Goal: Task Accomplishment & Management: Complete application form

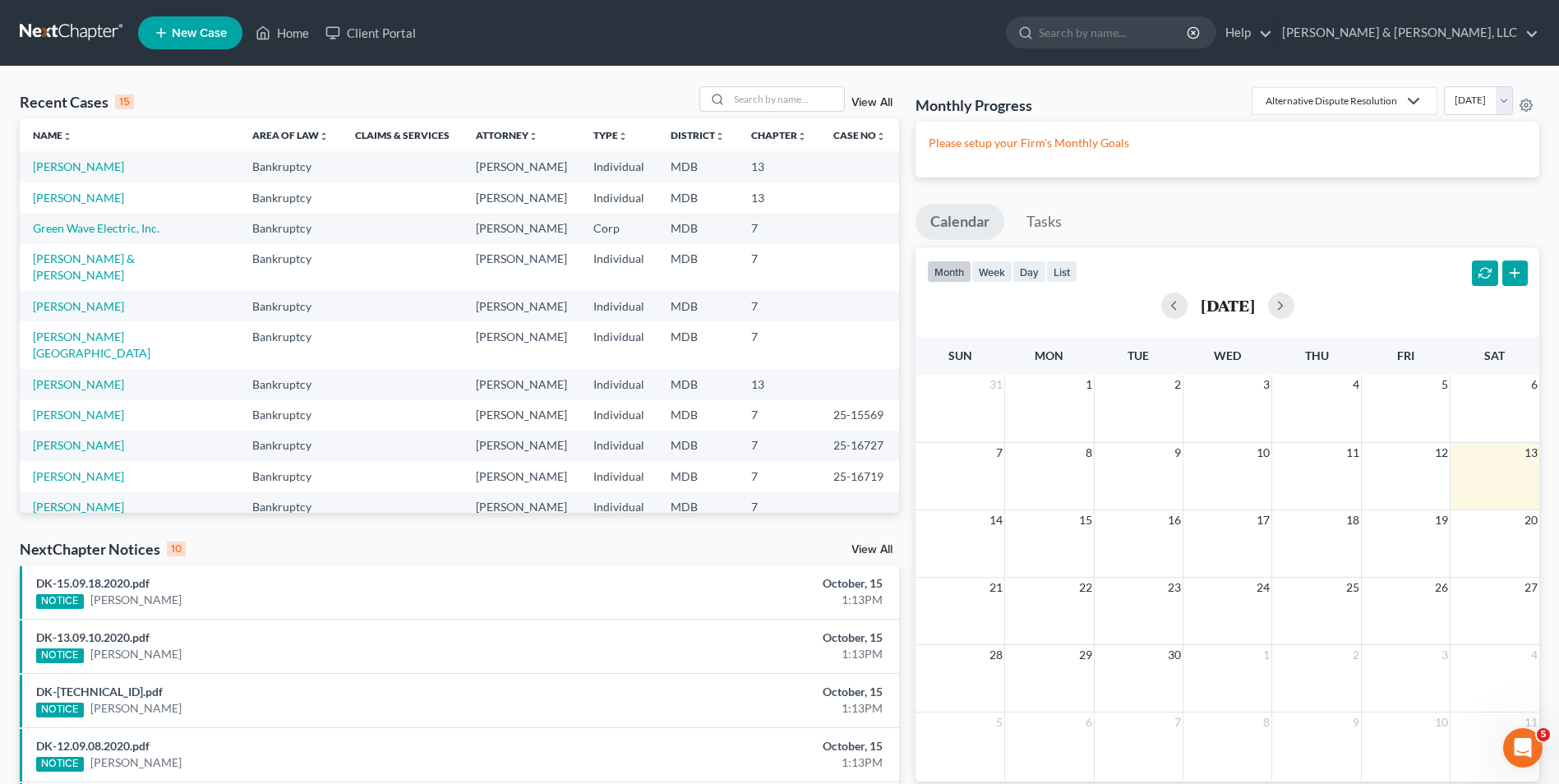
click at [209, 35] on span "New Case" at bounding box center [199, 33] width 55 height 13
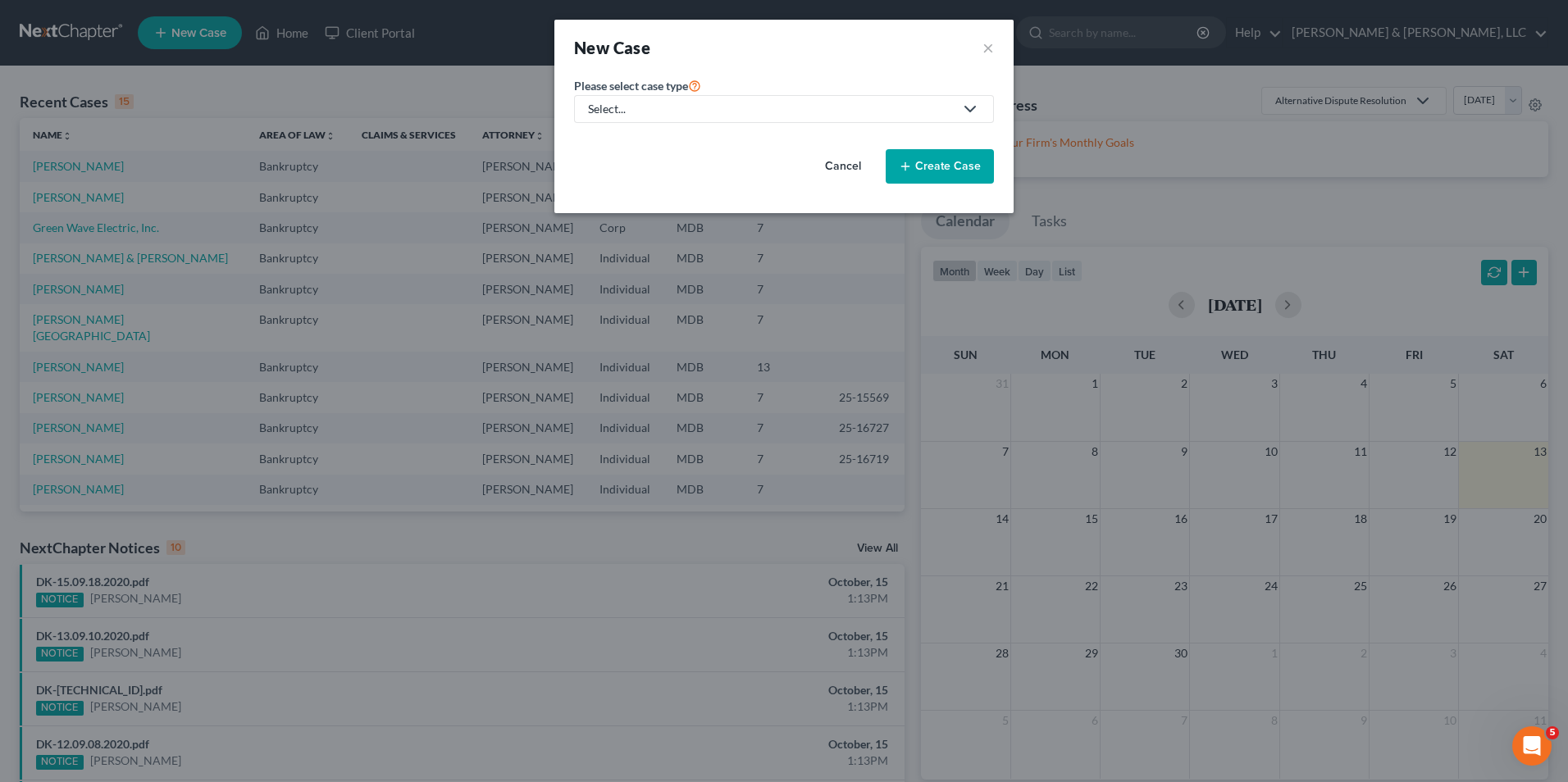
click at [960, 106] on icon at bounding box center [969, 109] width 19 height 19
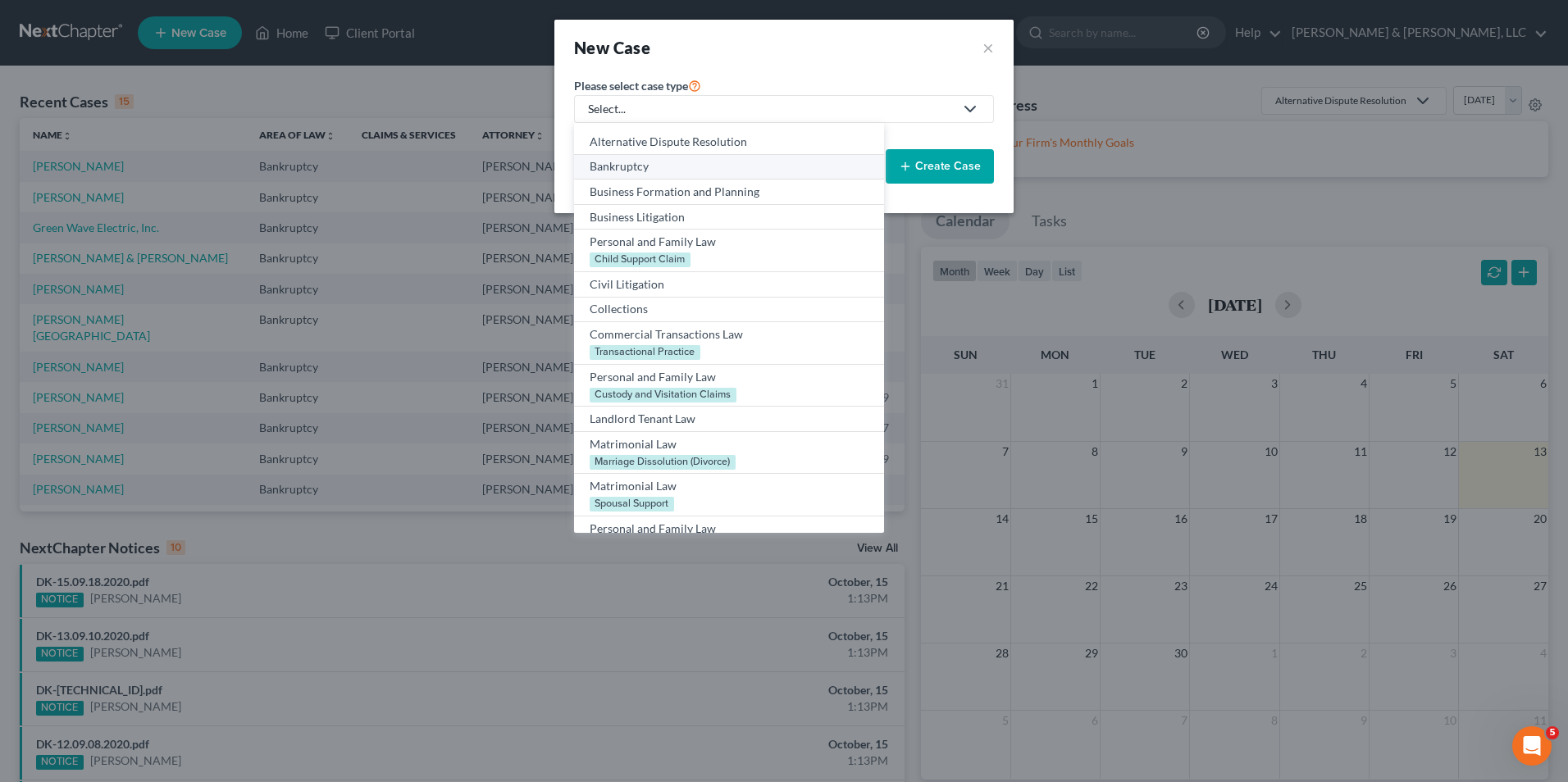
click at [823, 164] on div "Bankruptcy" at bounding box center [728, 166] width 278 height 16
select select "38"
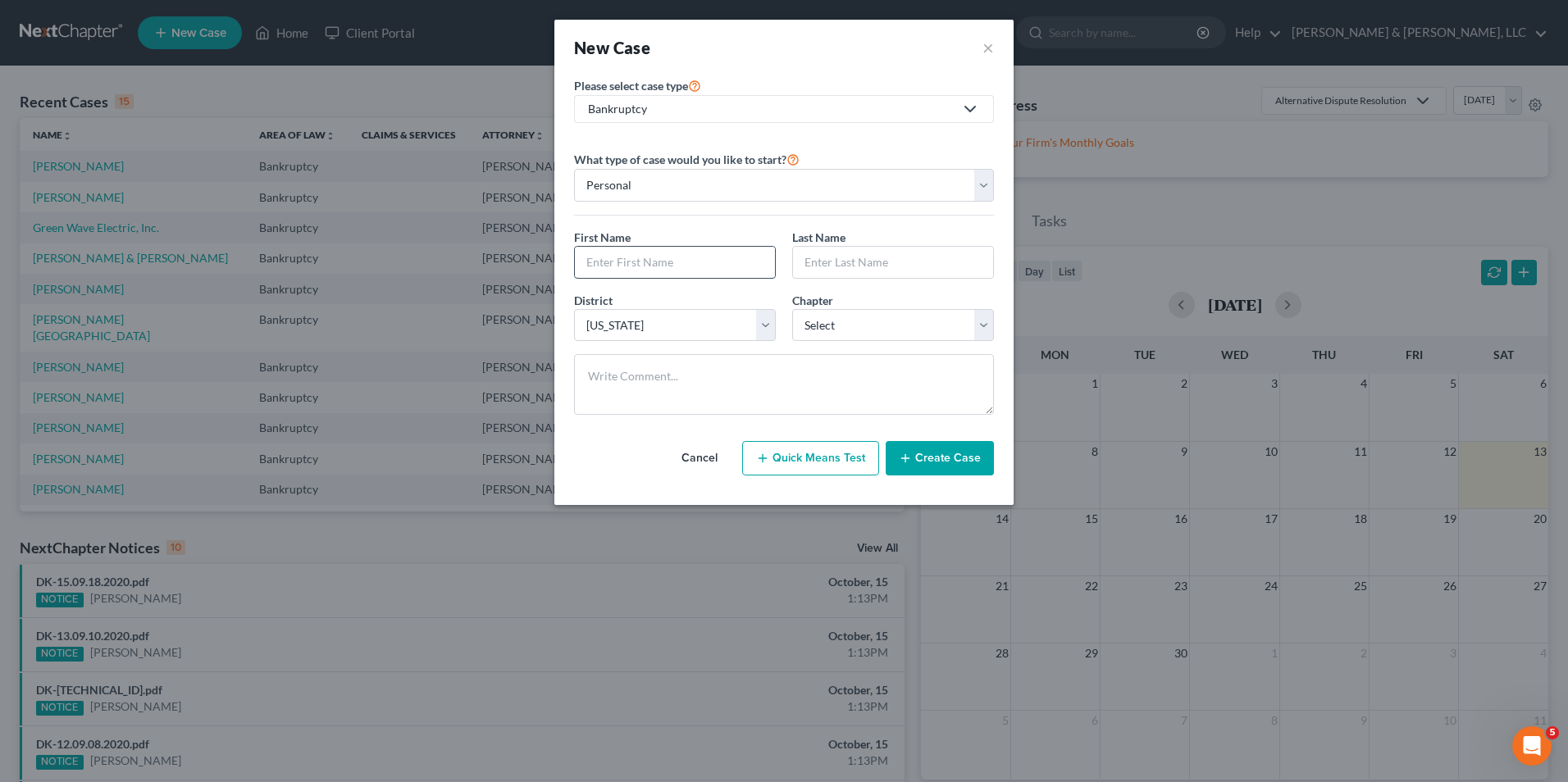
click at [707, 263] on input "text" at bounding box center [674, 262] width 200 height 31
type input "[PERSON_NAME]"
type input "C"
type input "Lizama Chicas"
click at [979, 319] on select "Select 7 11 12 13" at bounding box center [893, 325] width 201 height 33
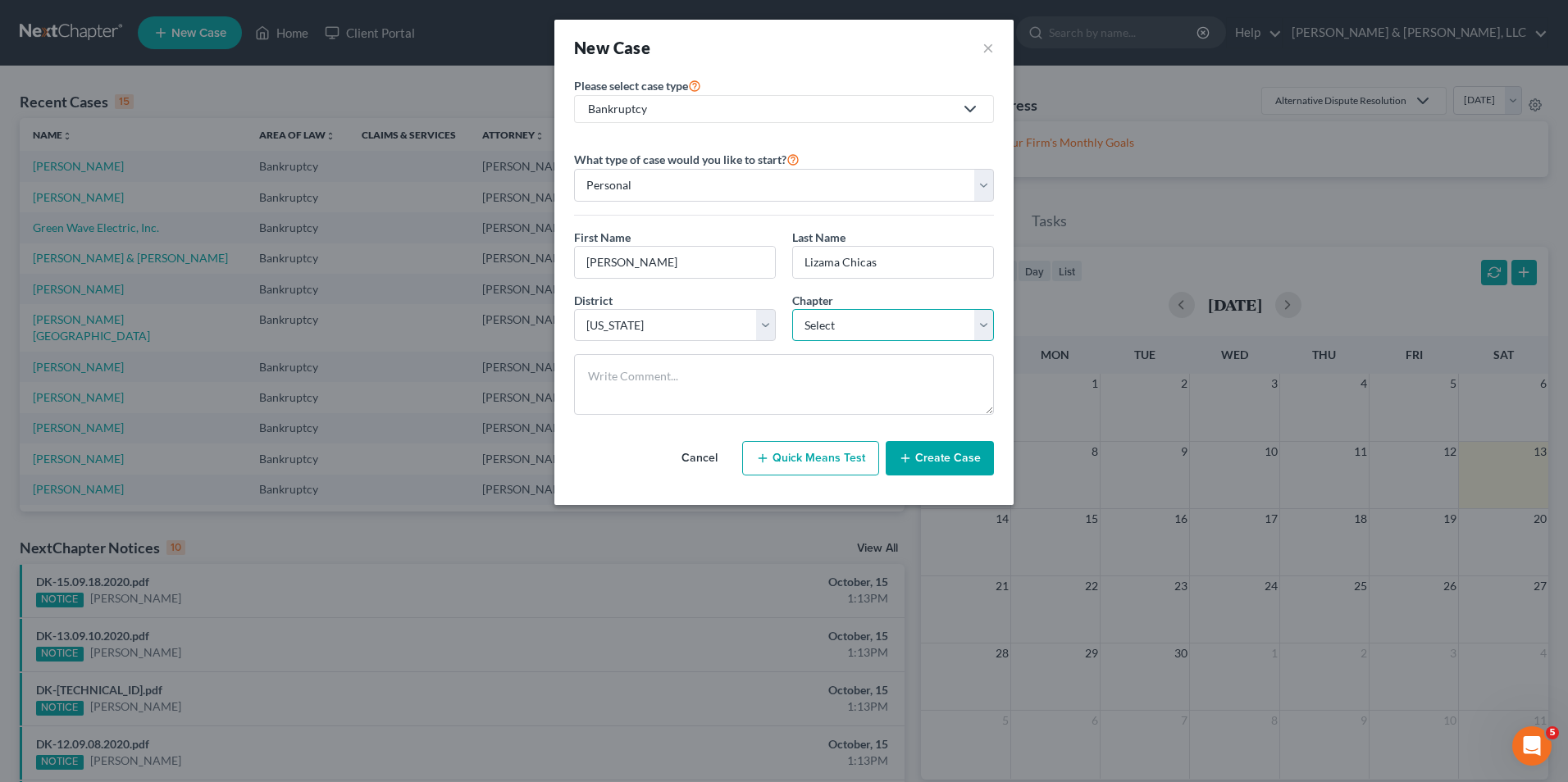
select select "0"
click at [792, 309] on select "Select 7 11 12 13" at bounding box center [893, 325] width 201 height 33
click at [926, 453] on button "Create Case" at bounding box center [939, 458] width 108 height 35
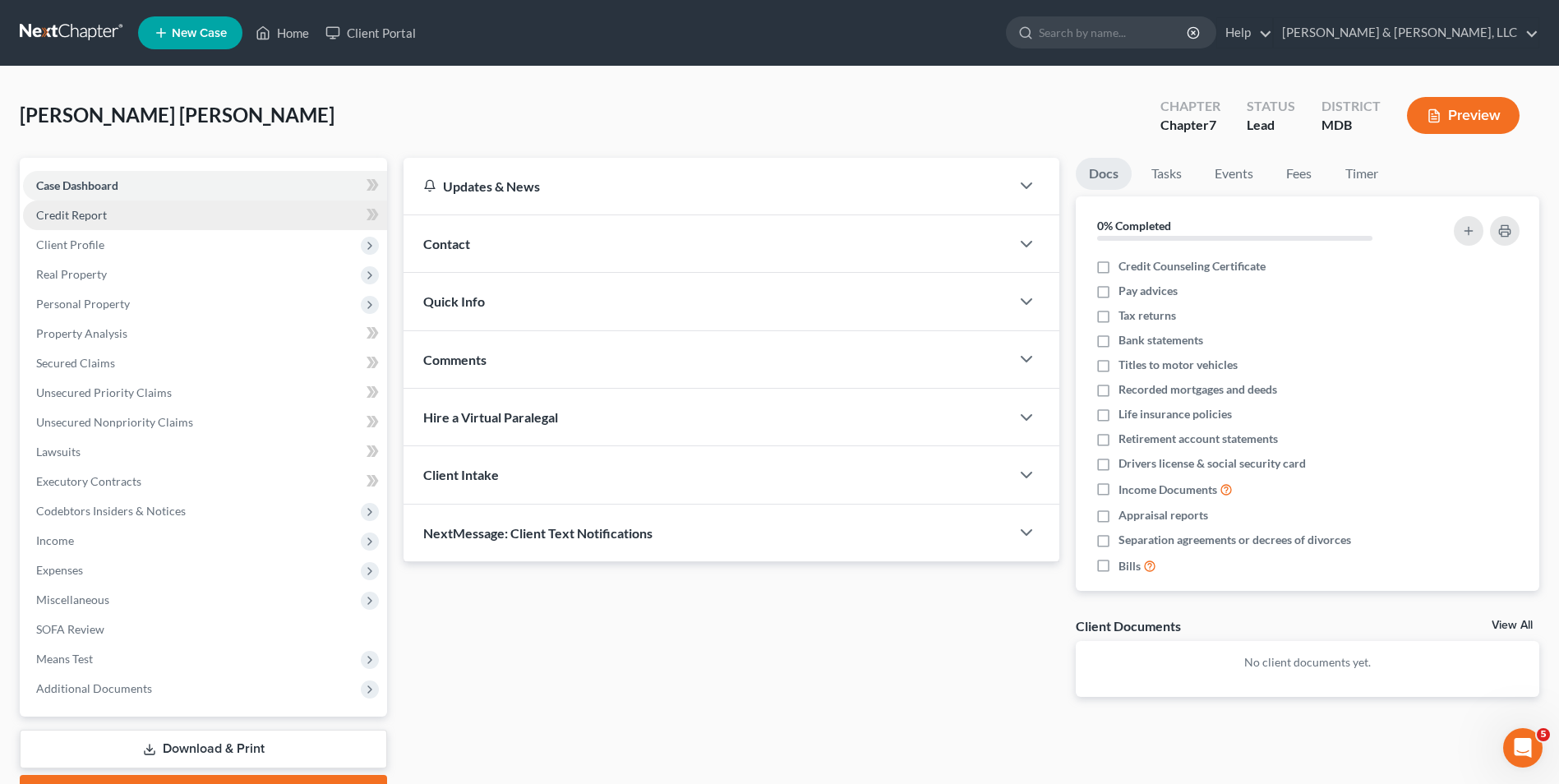
click at [227, 210] on link "Credit Report" at bounding box center [204, 215] width 364 height 30
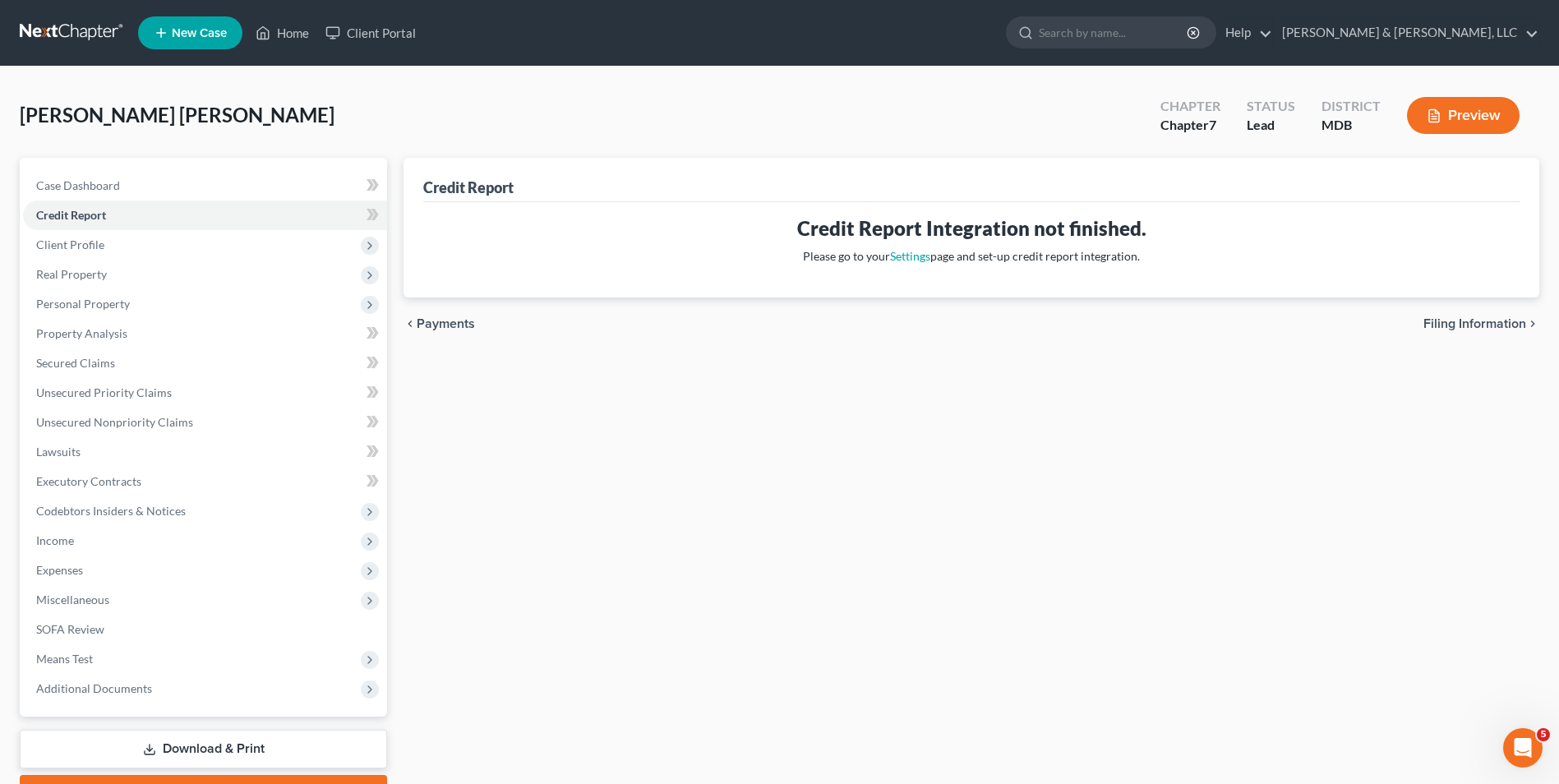
click at [1436, 319] on span "Filing Information" at bounding box center [1475, 324] width 103 height 14
select select "1"
select select "0"
select select "38"
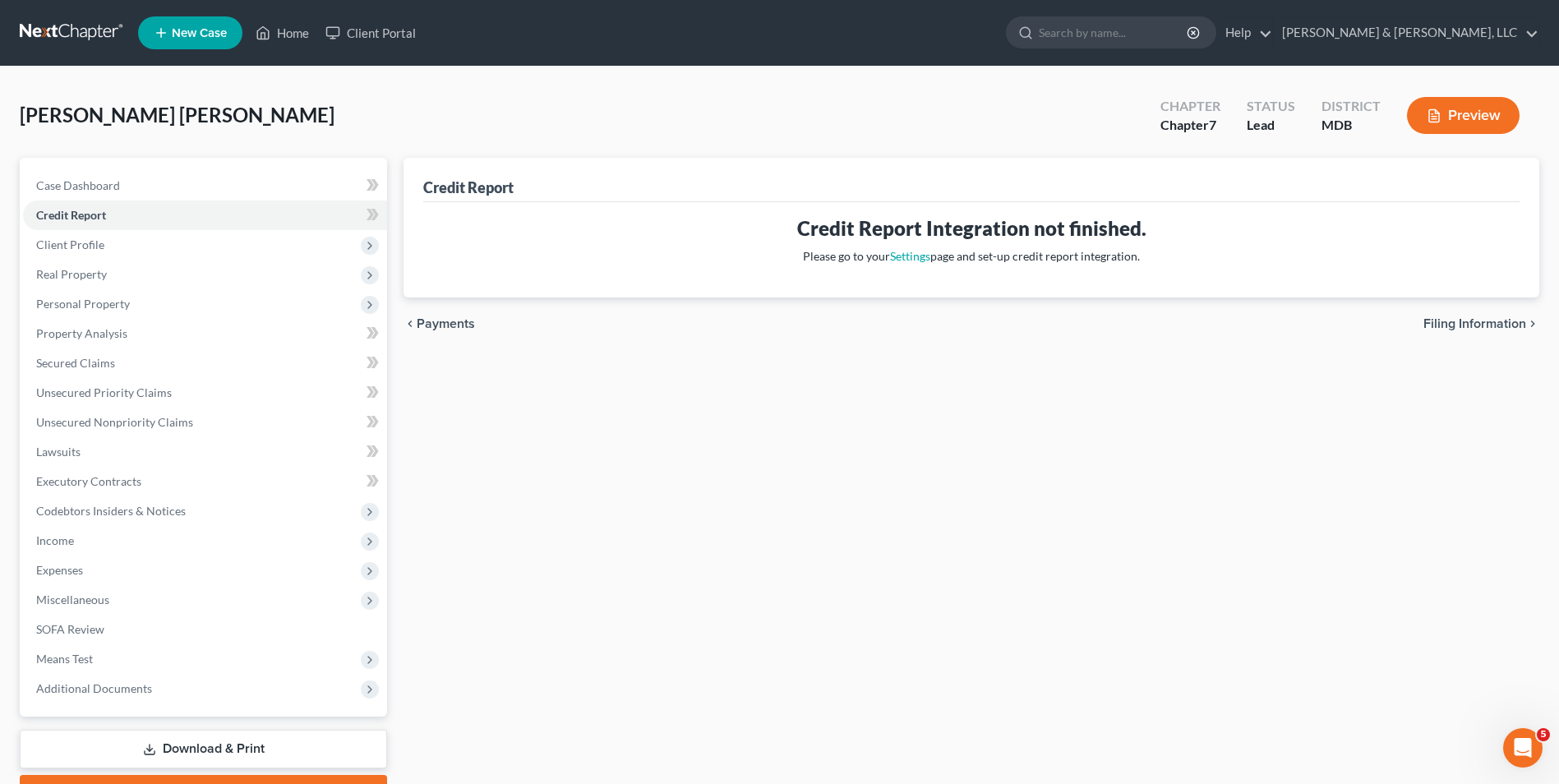
select select "21"
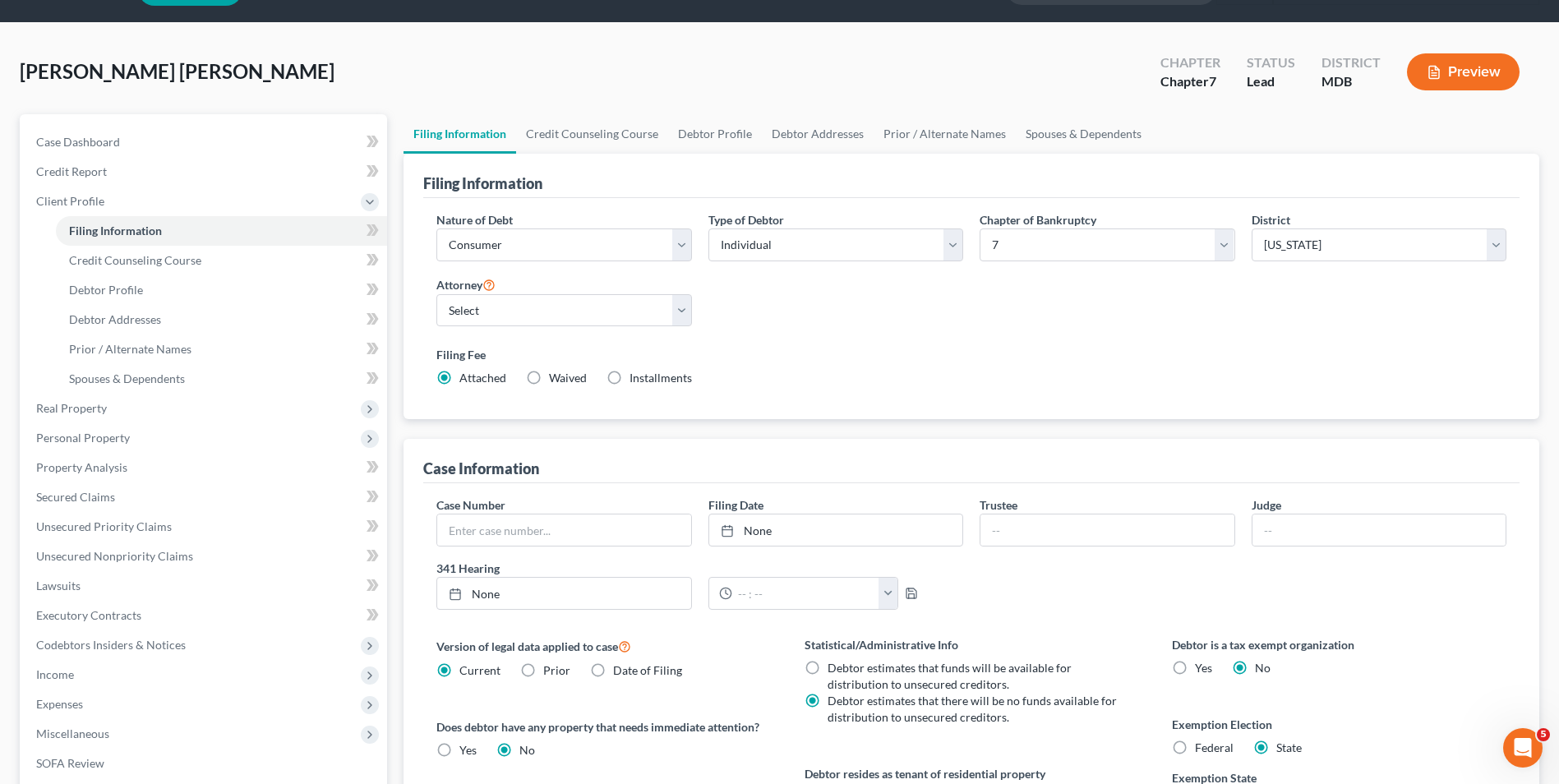
scroll to position [247, 0]
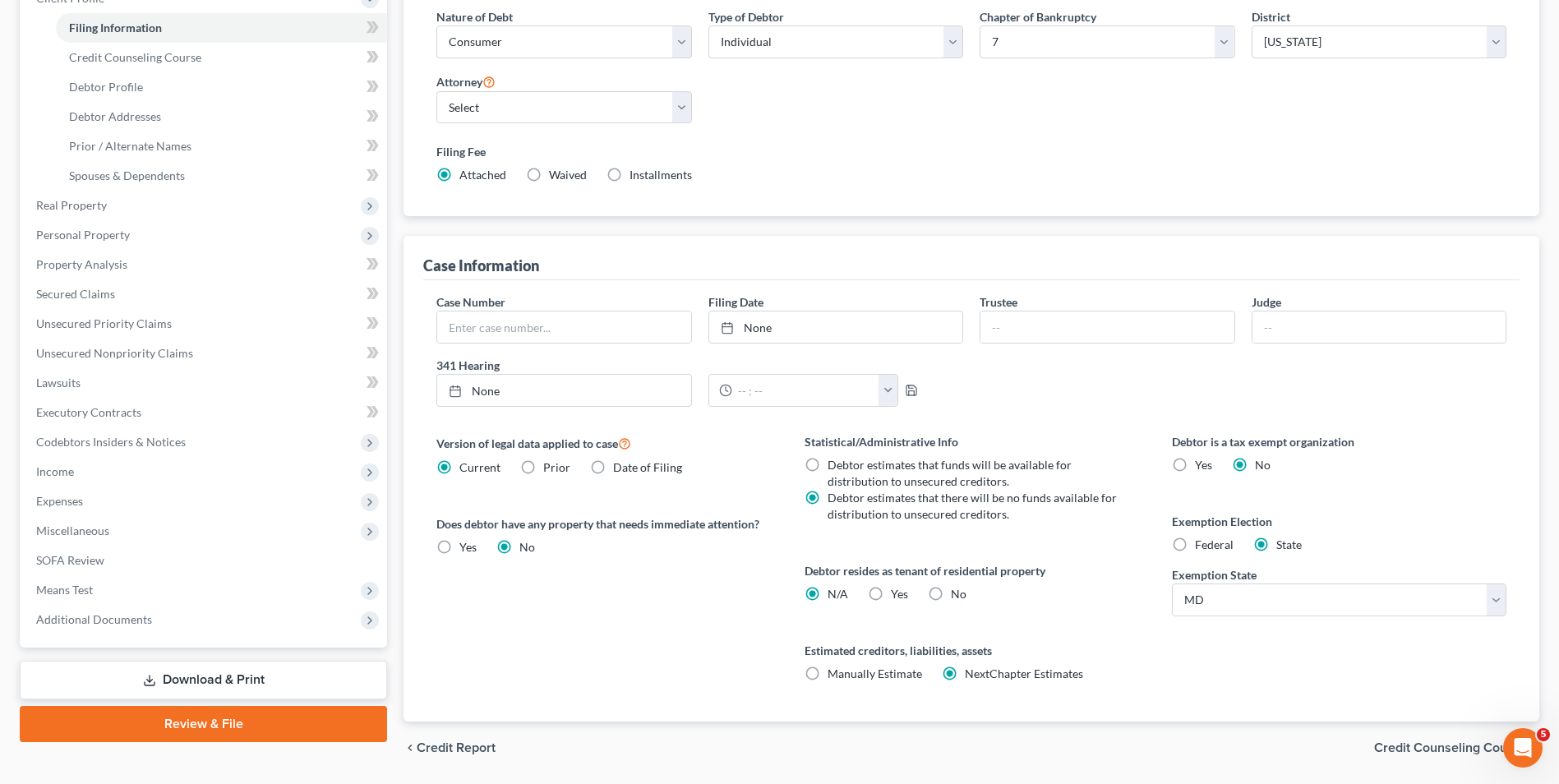
click at [951, 593] on label "No" at bounding box center [958, 593] width 15 height 16
click at [957, 593] on input "No" at bounding box center [962, 591] width 11 height 11
radio input "true"
radio input "false"
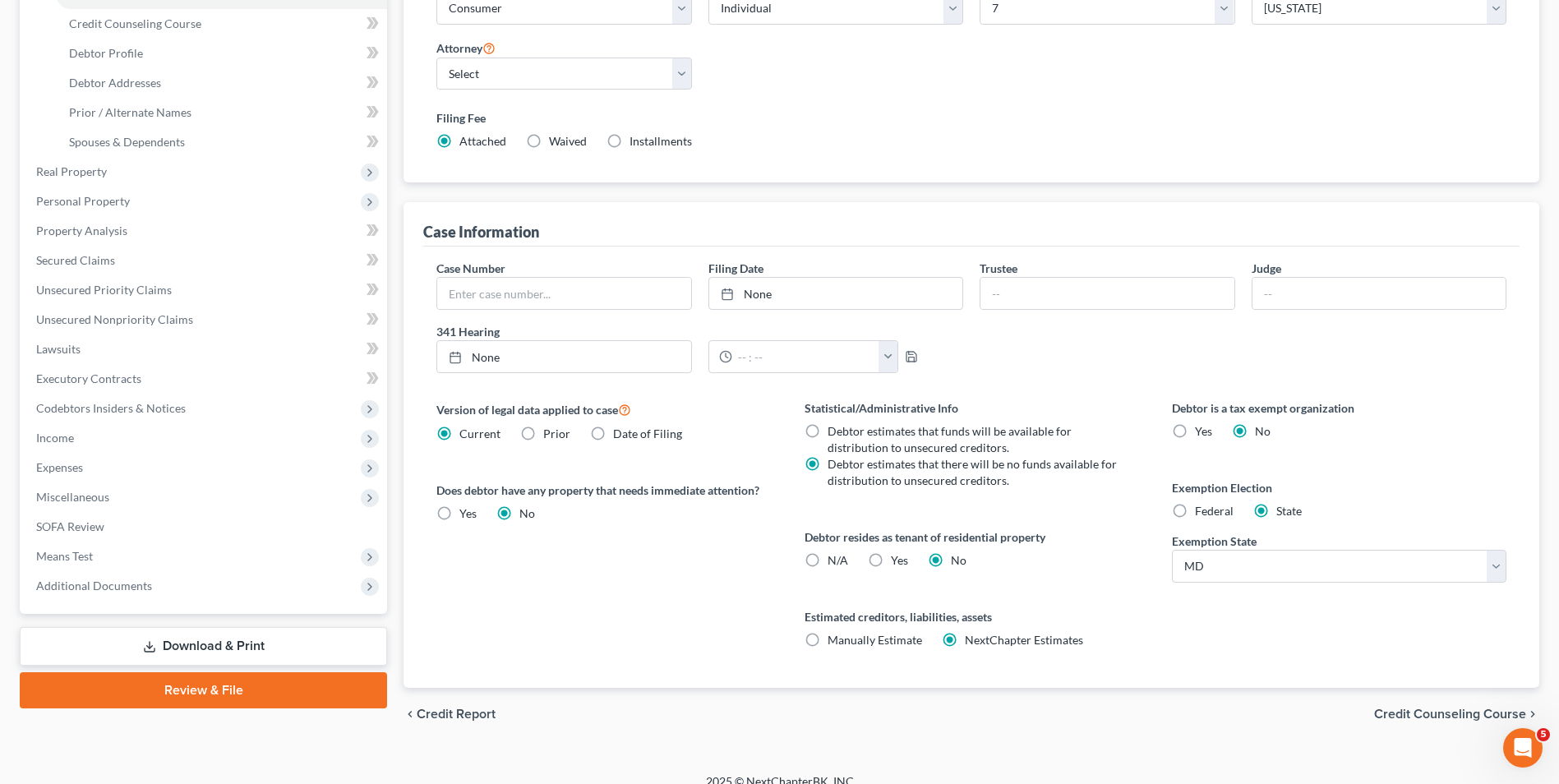
scroll to position [299, 0]
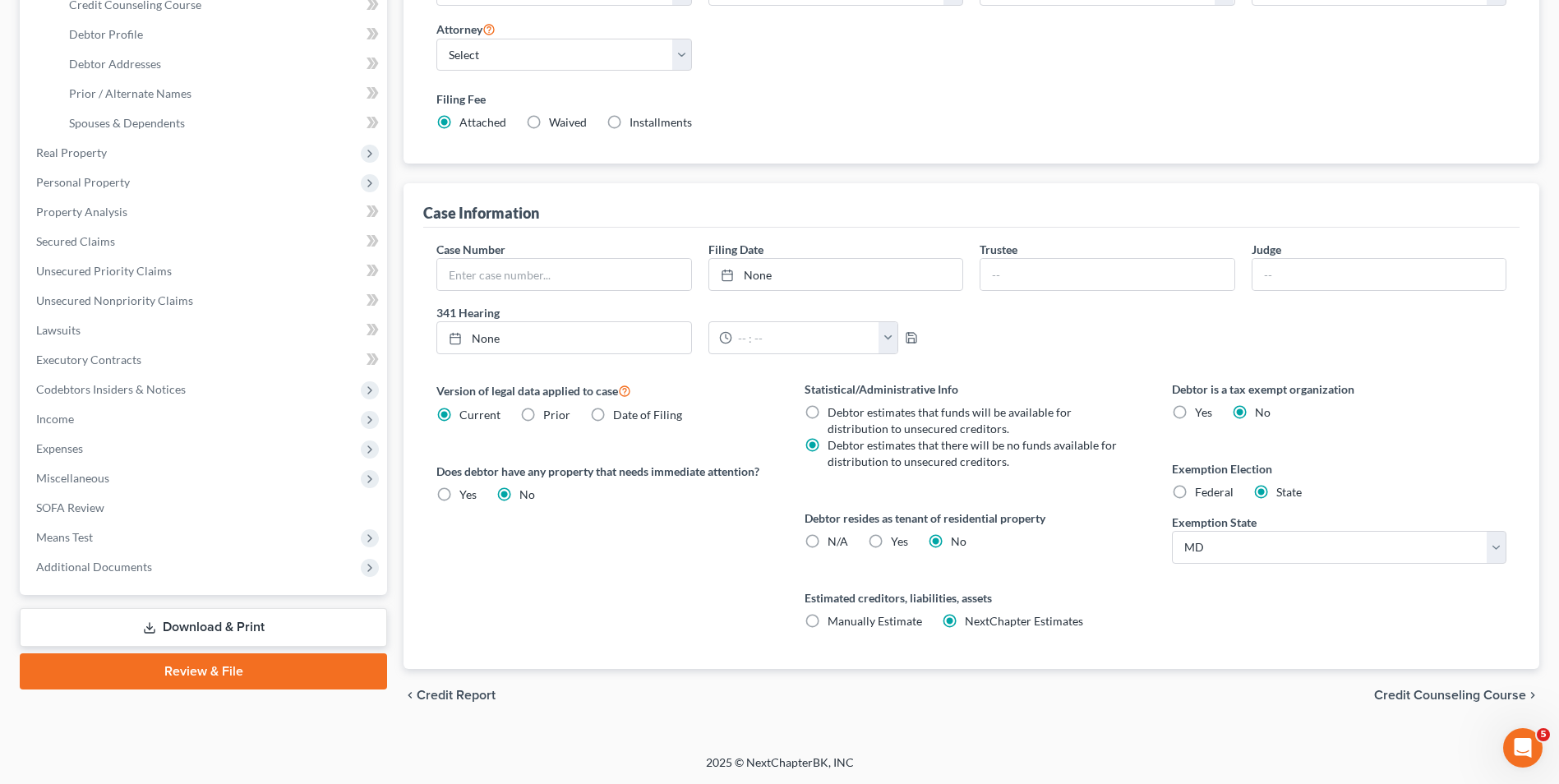
drag, startPoint x: 1454, startPoint y: 687, endPoint x: 1449, endPoint y: 697, distance: 11.2
click at [1453, 689] on span "Credit Counseling Course" at bounding box center [1450, 695] width 152 height 14
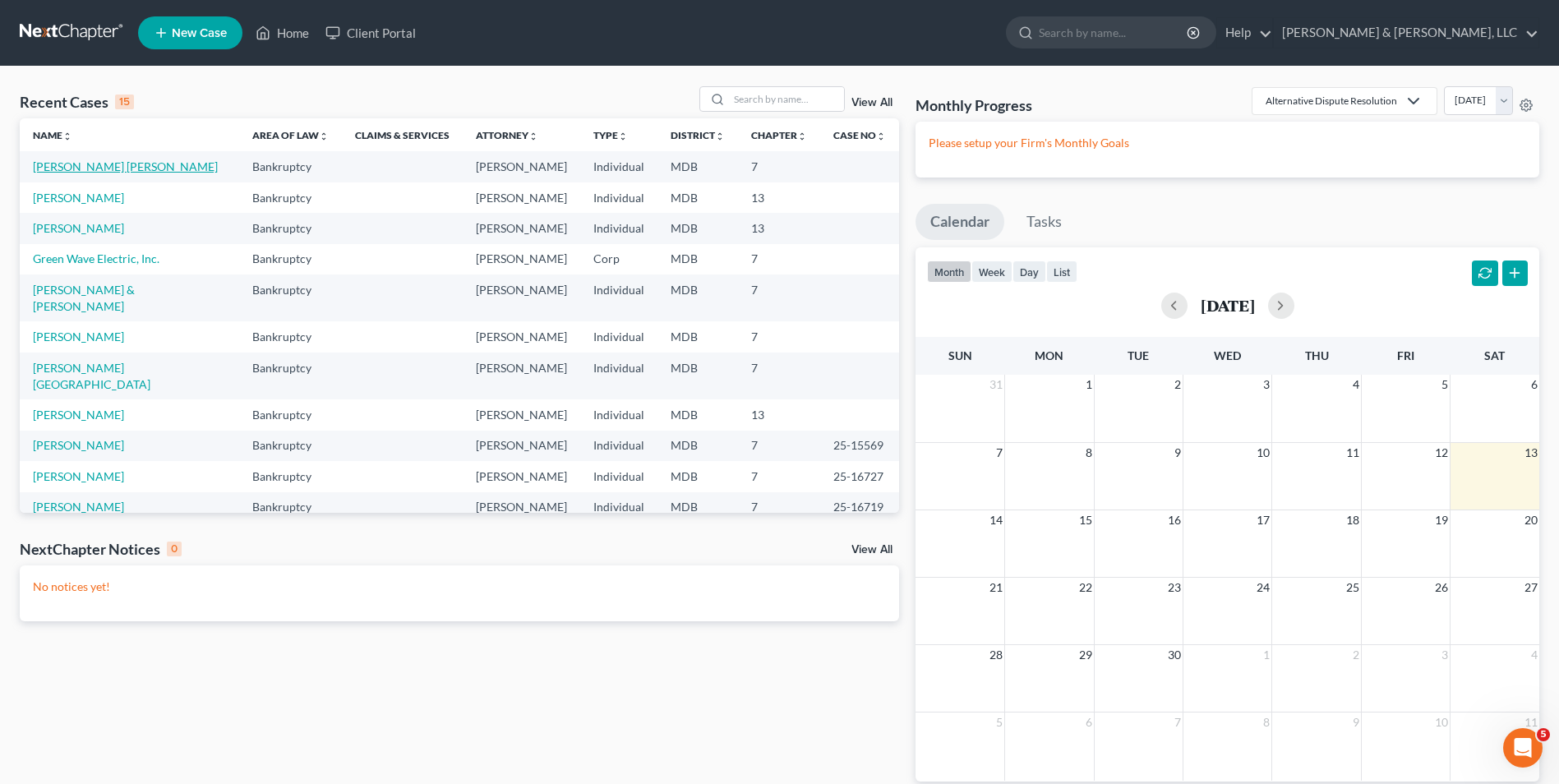
click at [51, 165] on link "[PERSON_NAME] [PERSON_NAME]" at bounding box center [125, 166] width 185 height 14
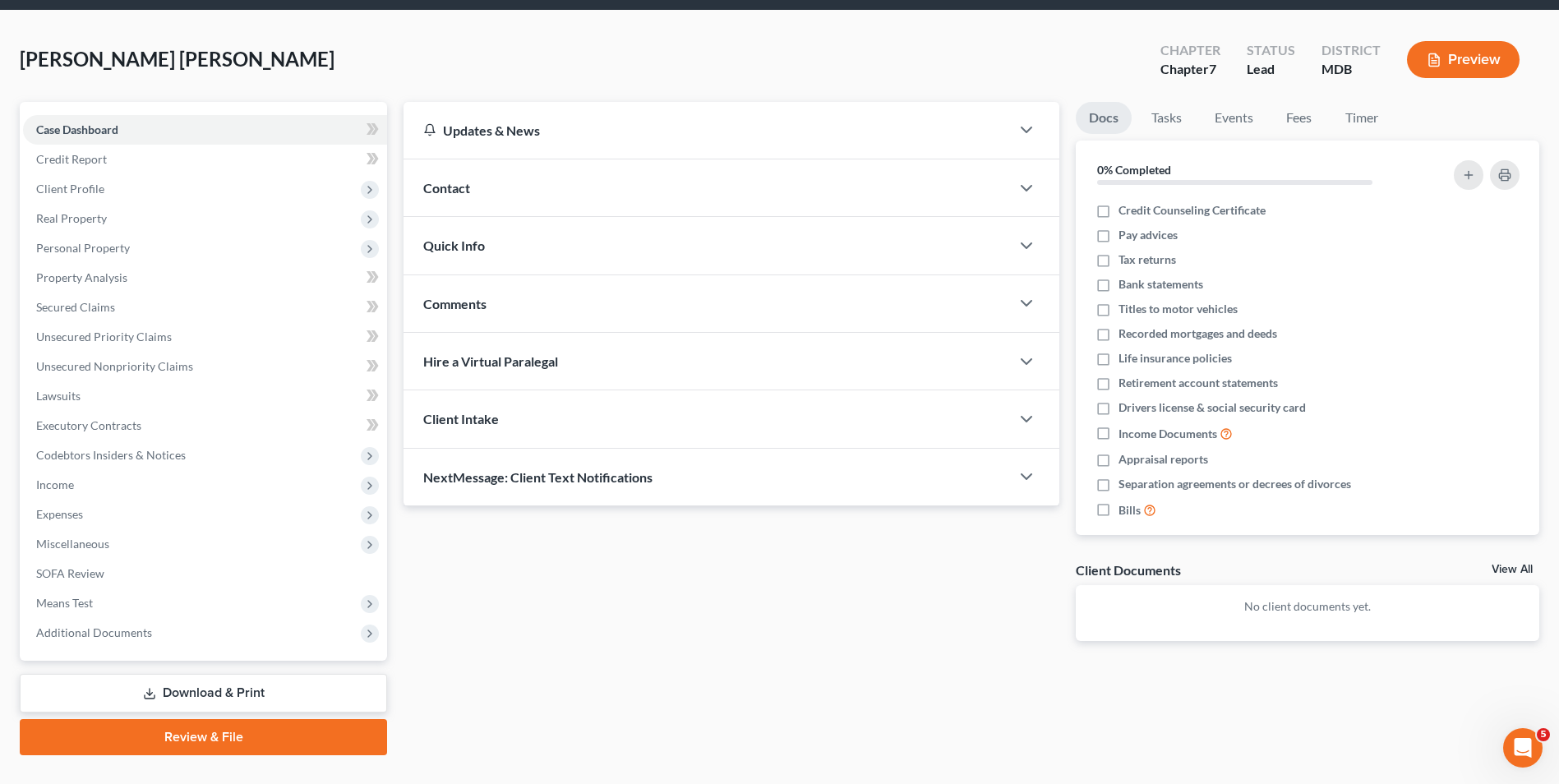
scroll to position [90, 0]
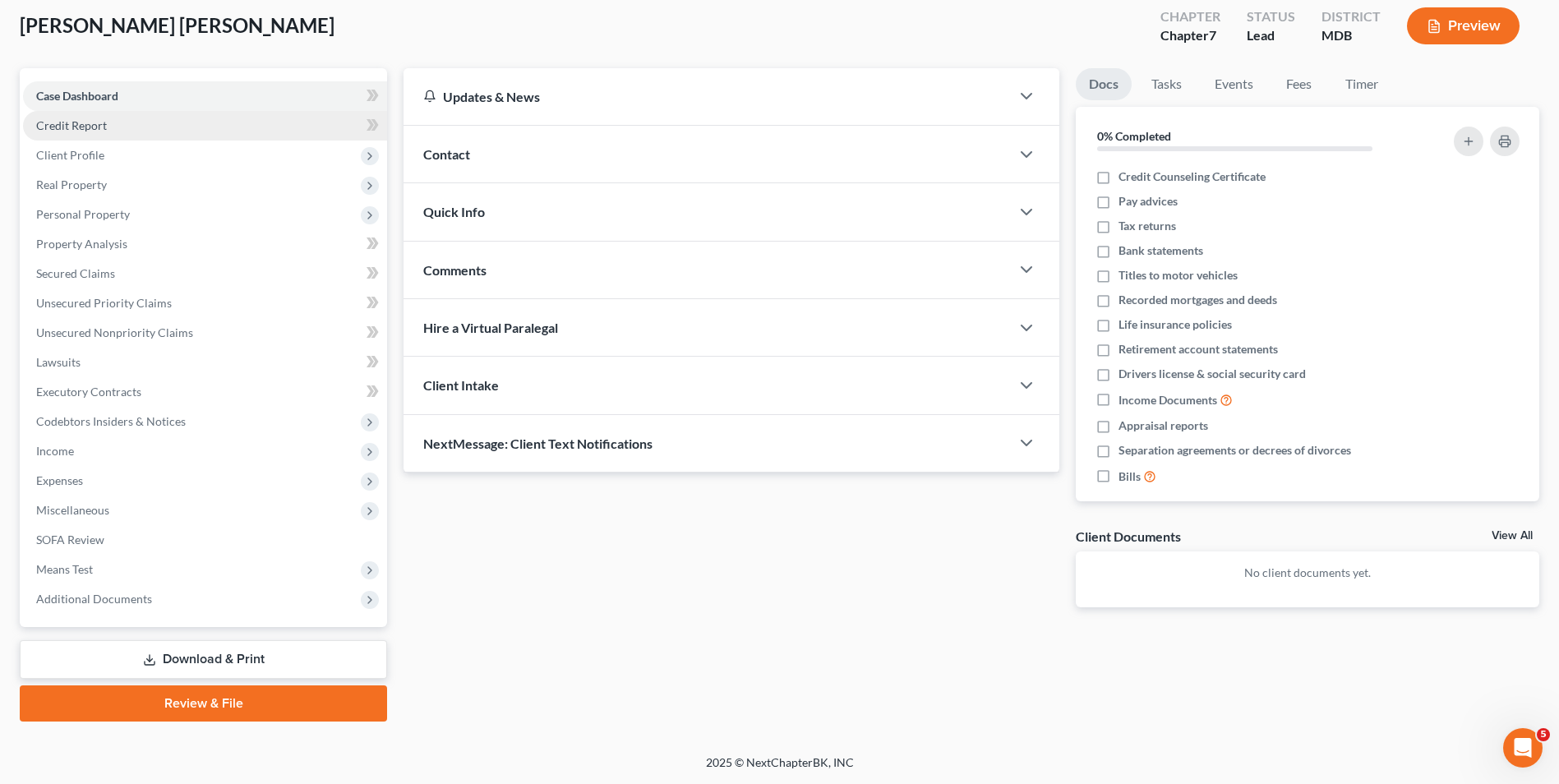
click at [126, 123] on link "Credit Report" at bounding box center [204, 125] width 364 height 30
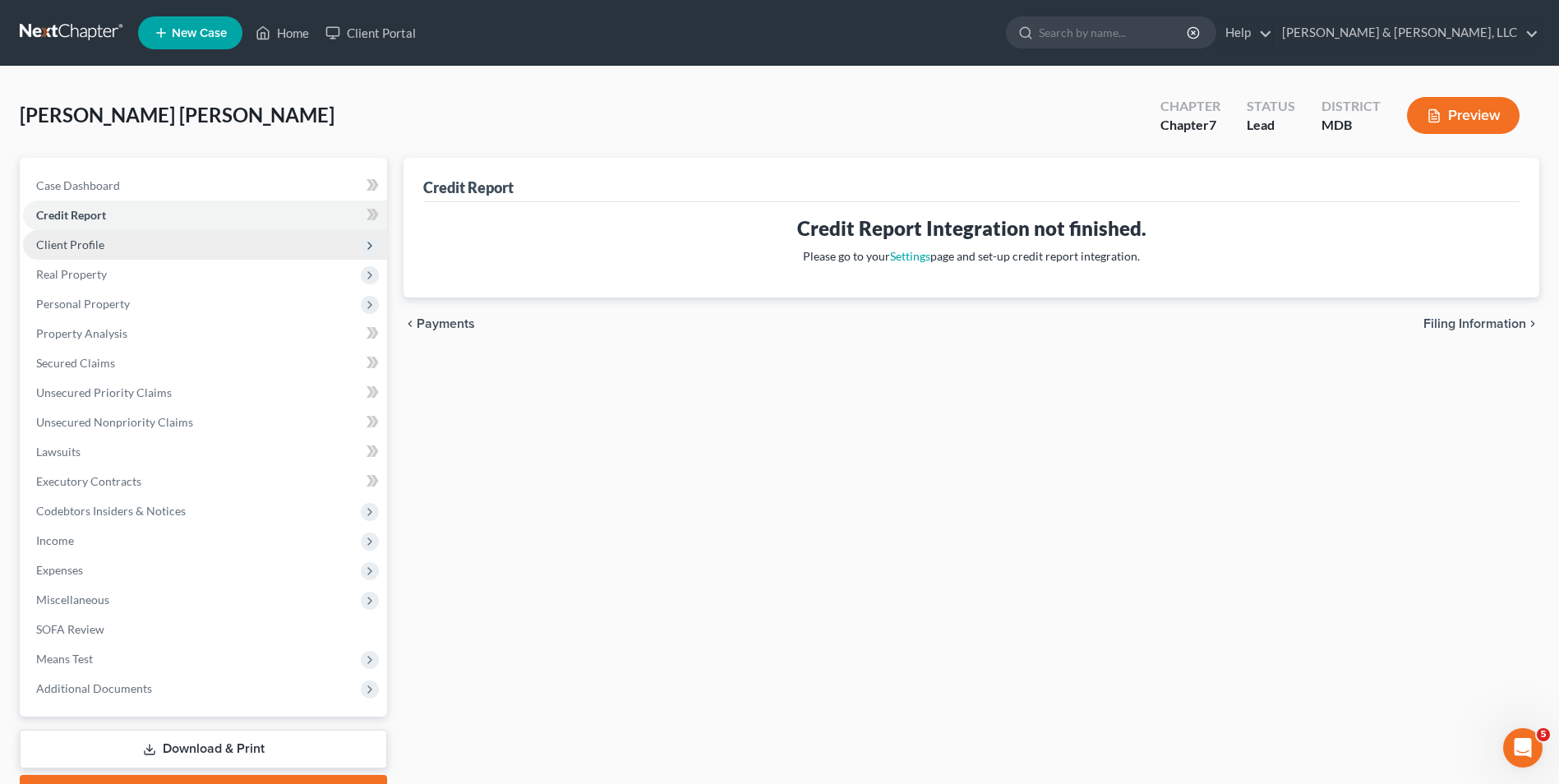
click at [144, 243] on span "Client Profile" at bounding box center [204, 244] width 364 height 30
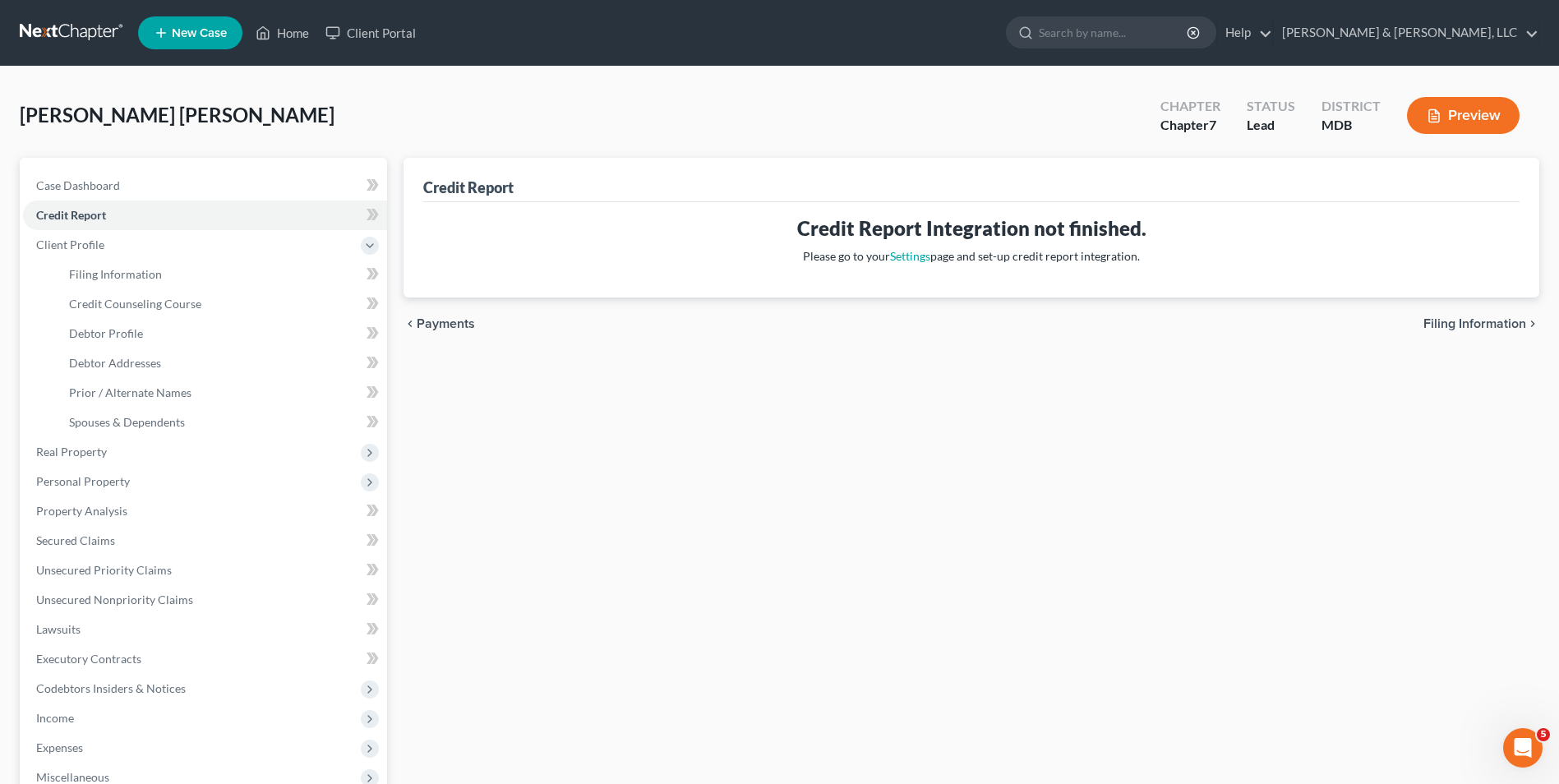
click at [1455, 327] on span "Filing Information" at bounding box center [1475, 324] width 103 height 14
select select "1"
select select "0"
select select "38"
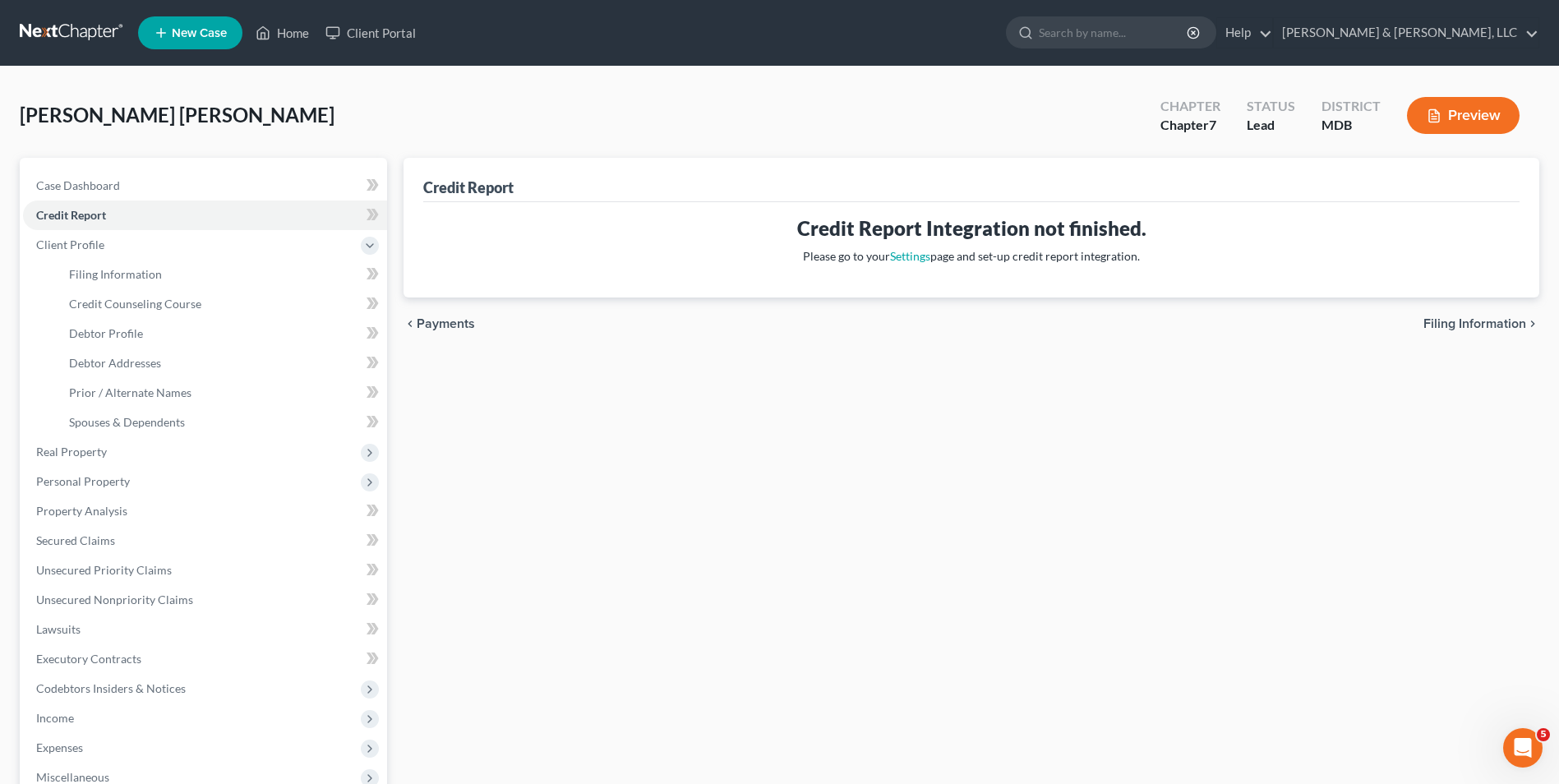
select select "0"
select select "21"
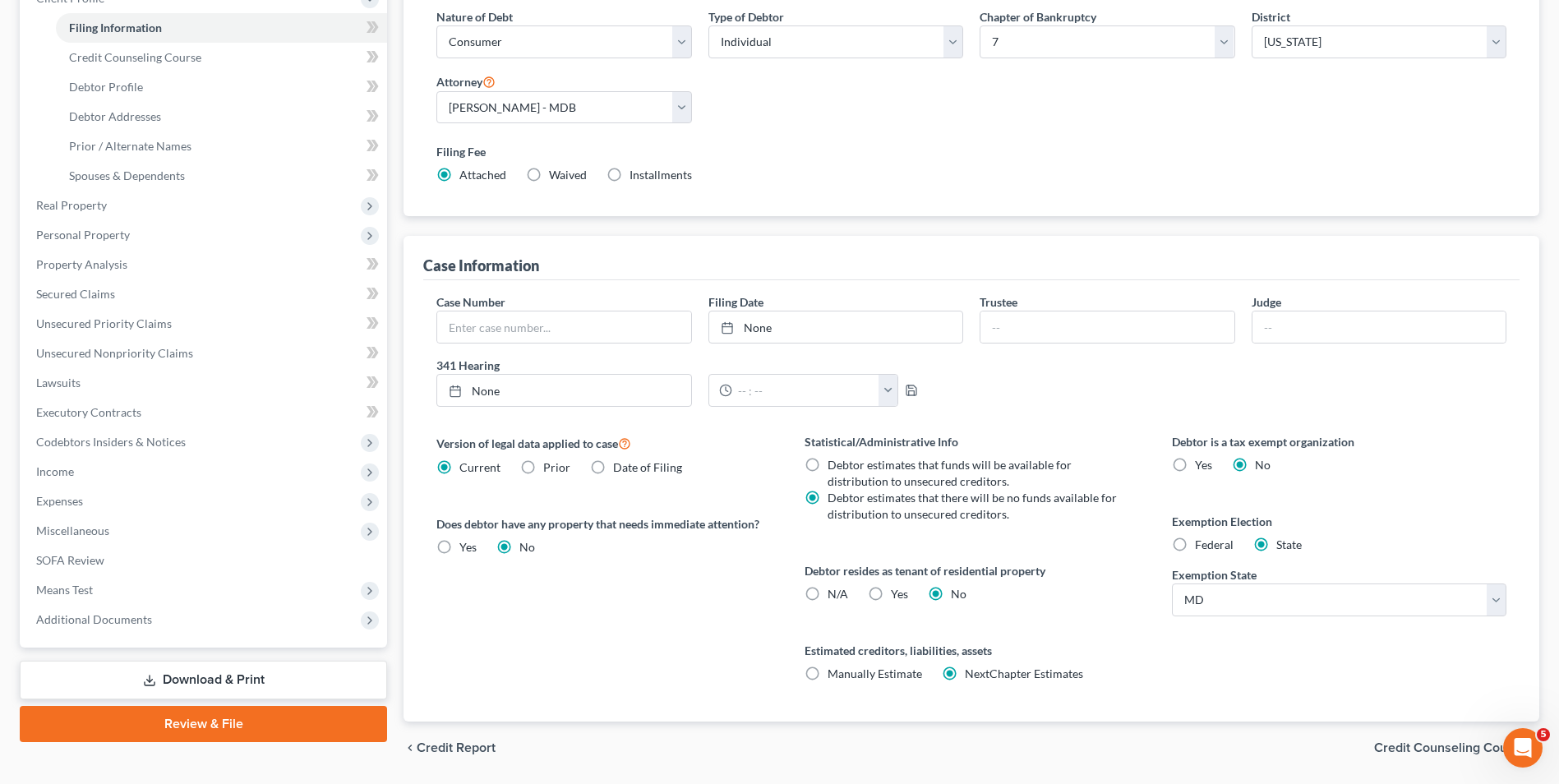
scroll to position [299, 0]
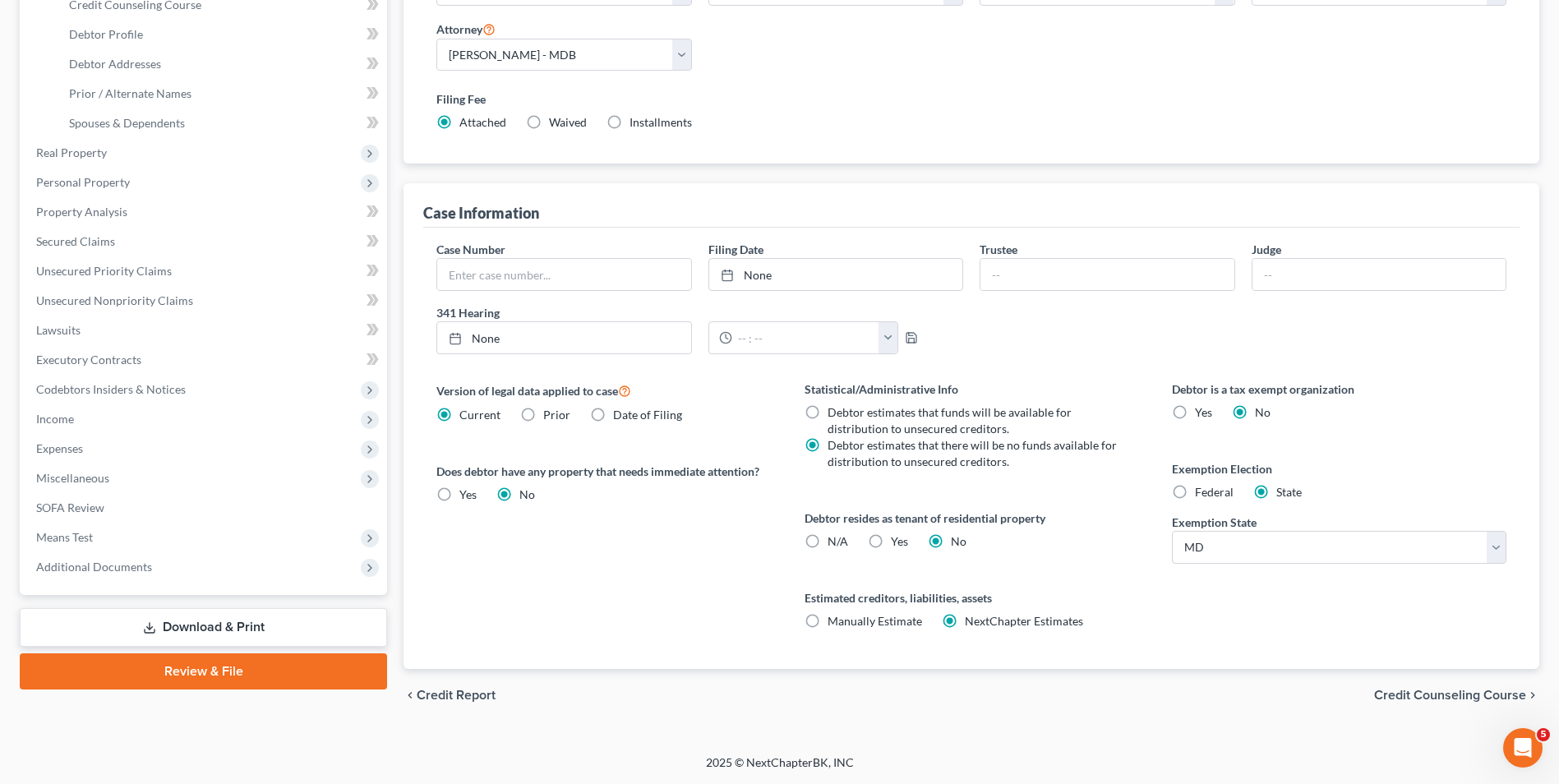
click at [1419, 689] on span "Credit Counseling Course" at bounding box center [1450, 695] width 152 height 14
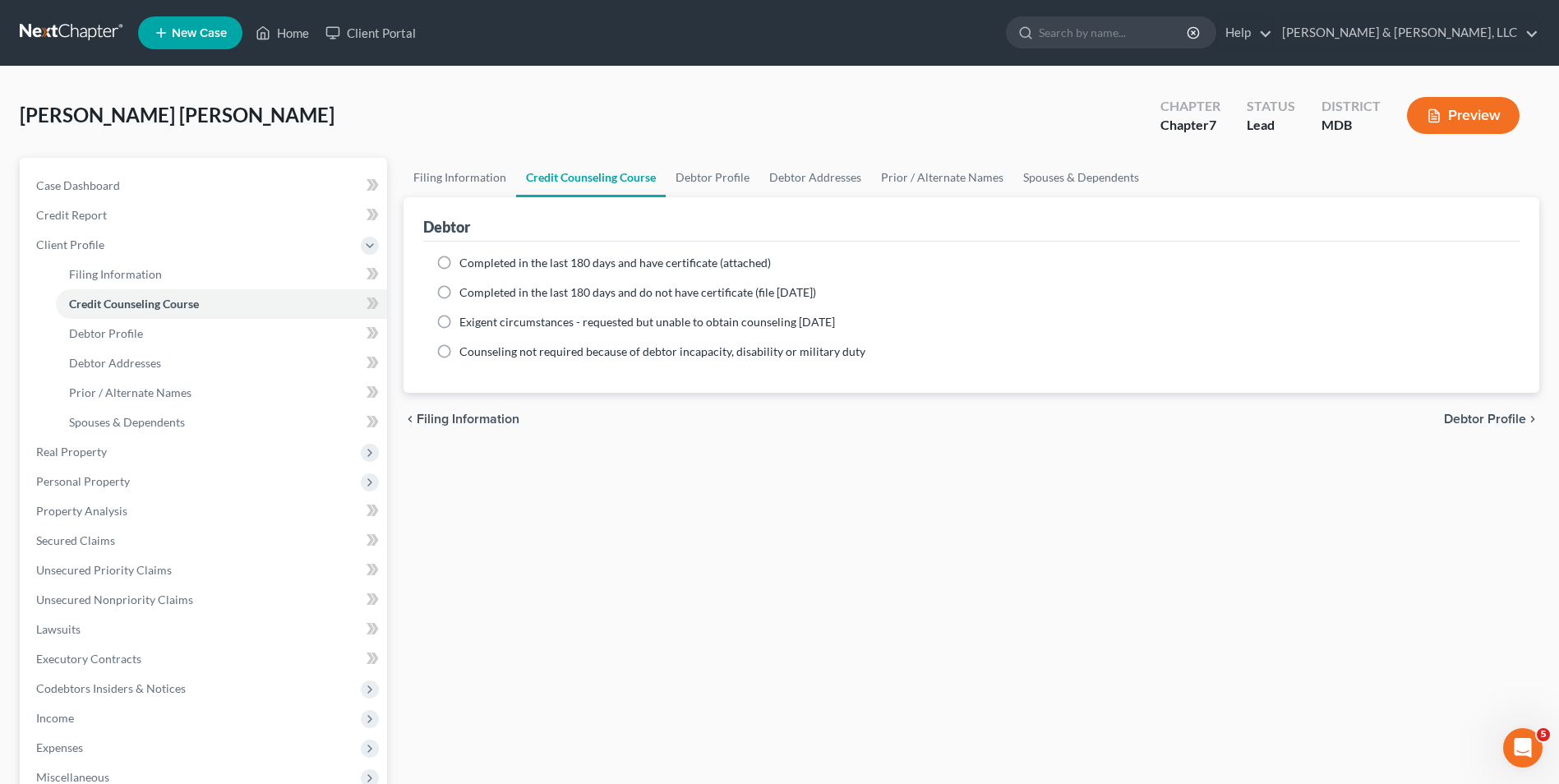
click at [460, 262] on label "Completed in the last 180 days and have certificate (attached)" at bounding box center [615, 263] width 312 height 16
click at [466, 262] on input "Completed in the last 180 days and have certificate (attached)" at bounding box center [471, 260] width 11 height 11
radio input "true"
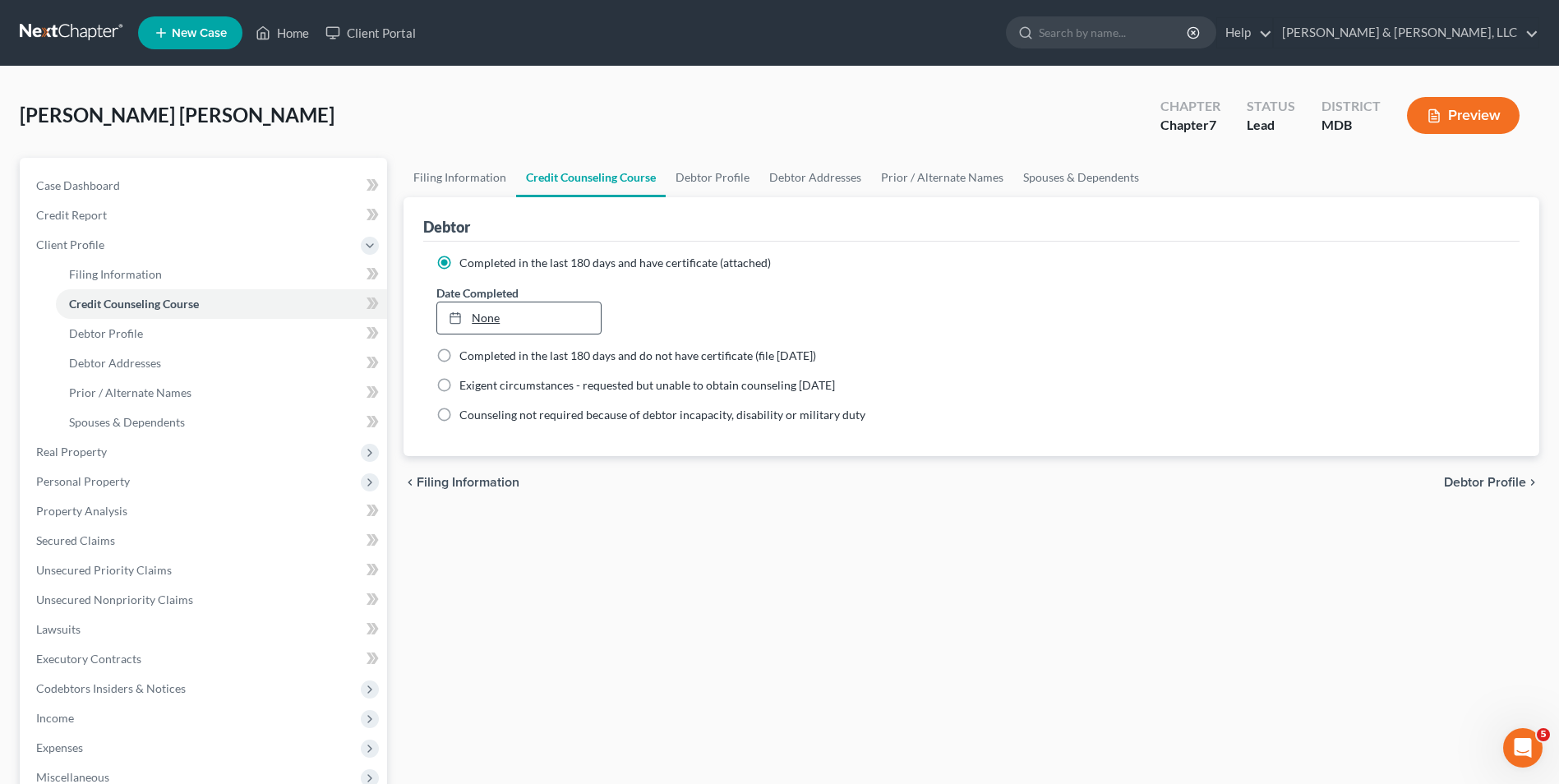
type input "[DATE]"
click at [502, 318] on link "[DATE]" at bounding box center [518, 318] width 163 height 31
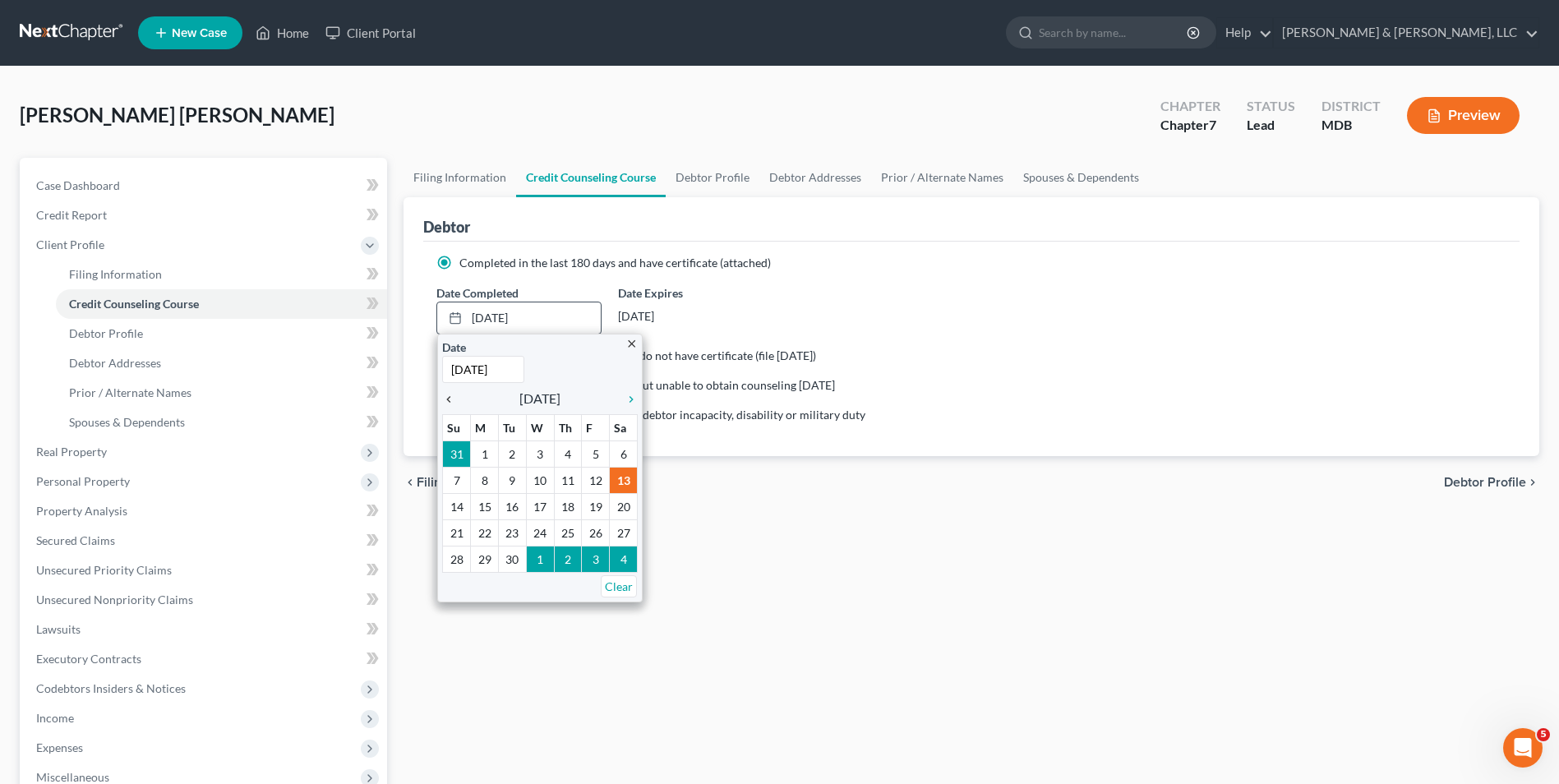
click at [448, 395] on icon "chevron_left" at bounding box center [452, 400] width 21 height 14
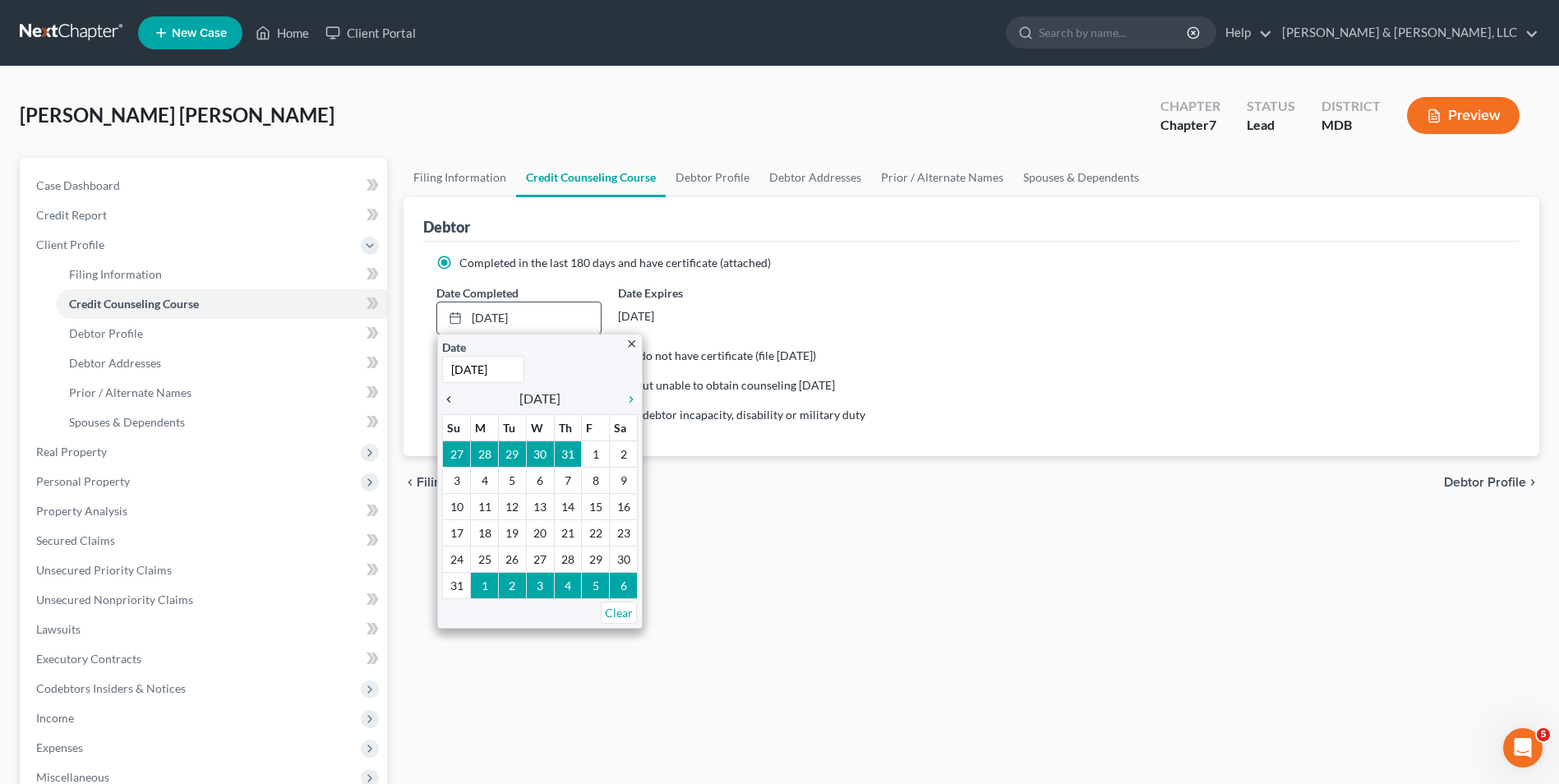
click at [451, 403] on icon "chevron_left" at bounding box center [452, 400] width 21 height 14
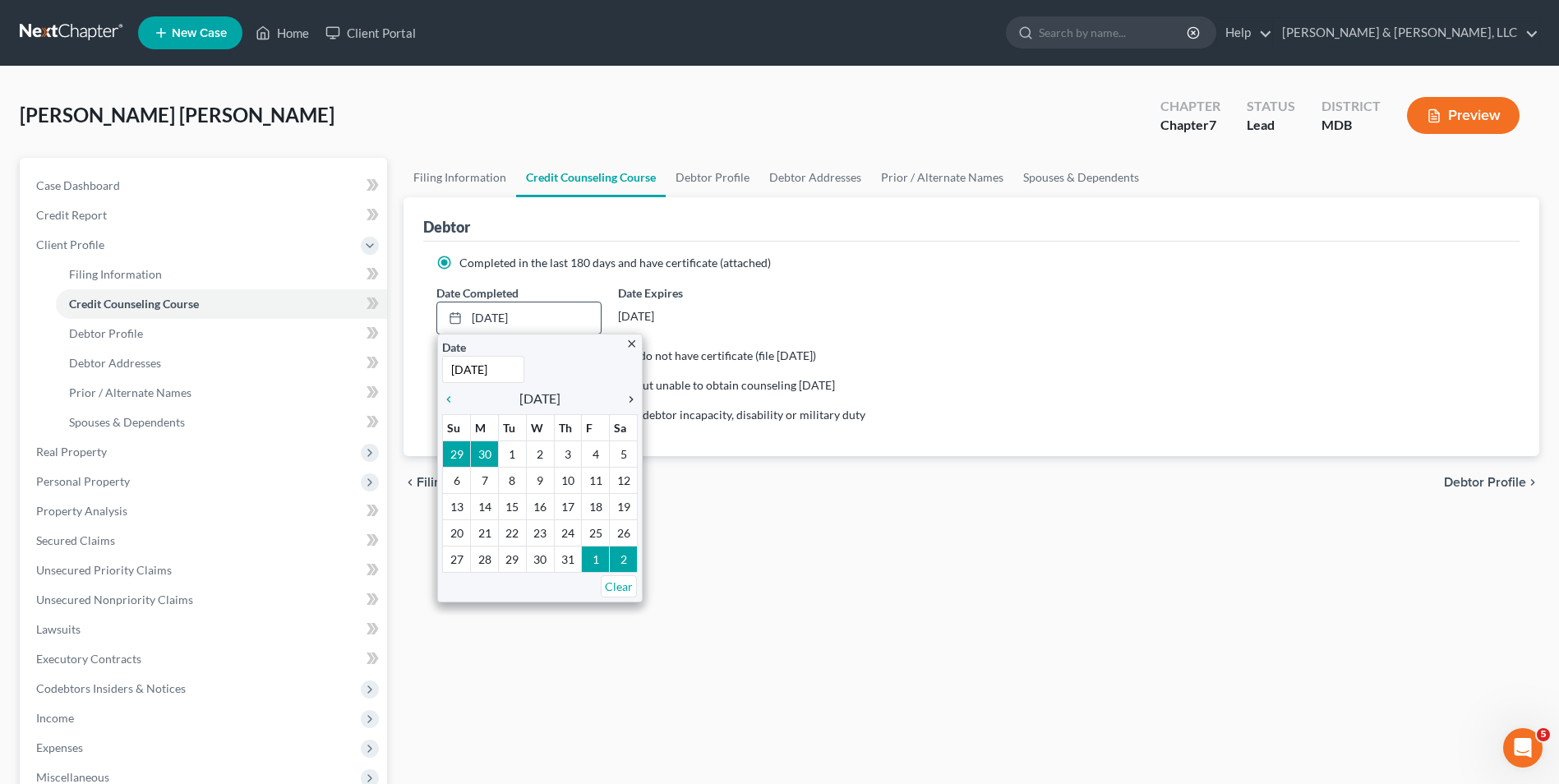
click at [630, 398] on icon "chevron_right" at bounding box center [626, 400] width 21 height 14
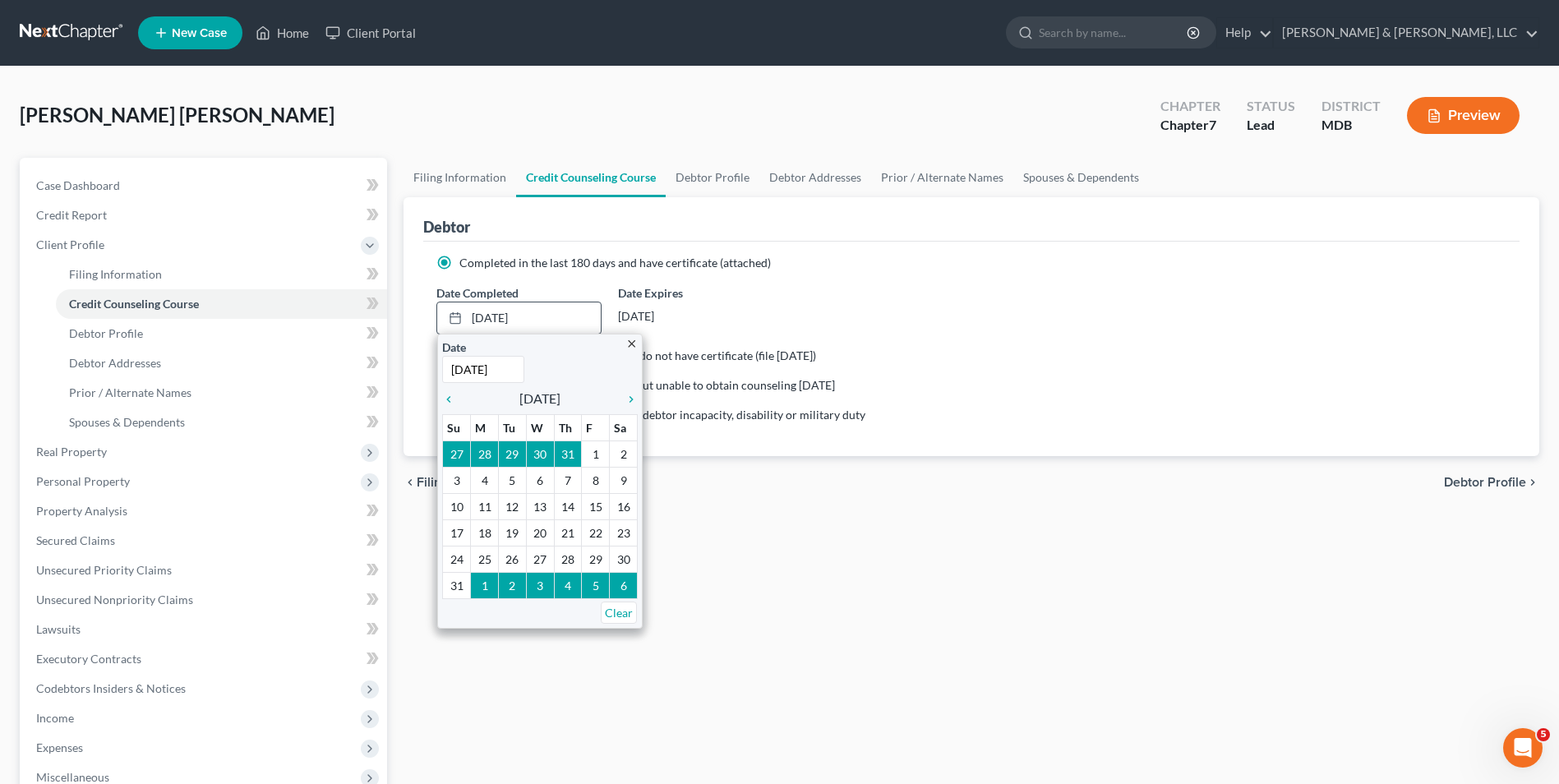
click at [513, 374] on input "[DATE]" at bounding box center [482, 369] width 82 height 27
click at [445, 398] on icon "chevron_left" at bounding box center [452, 400] width 21 height 14
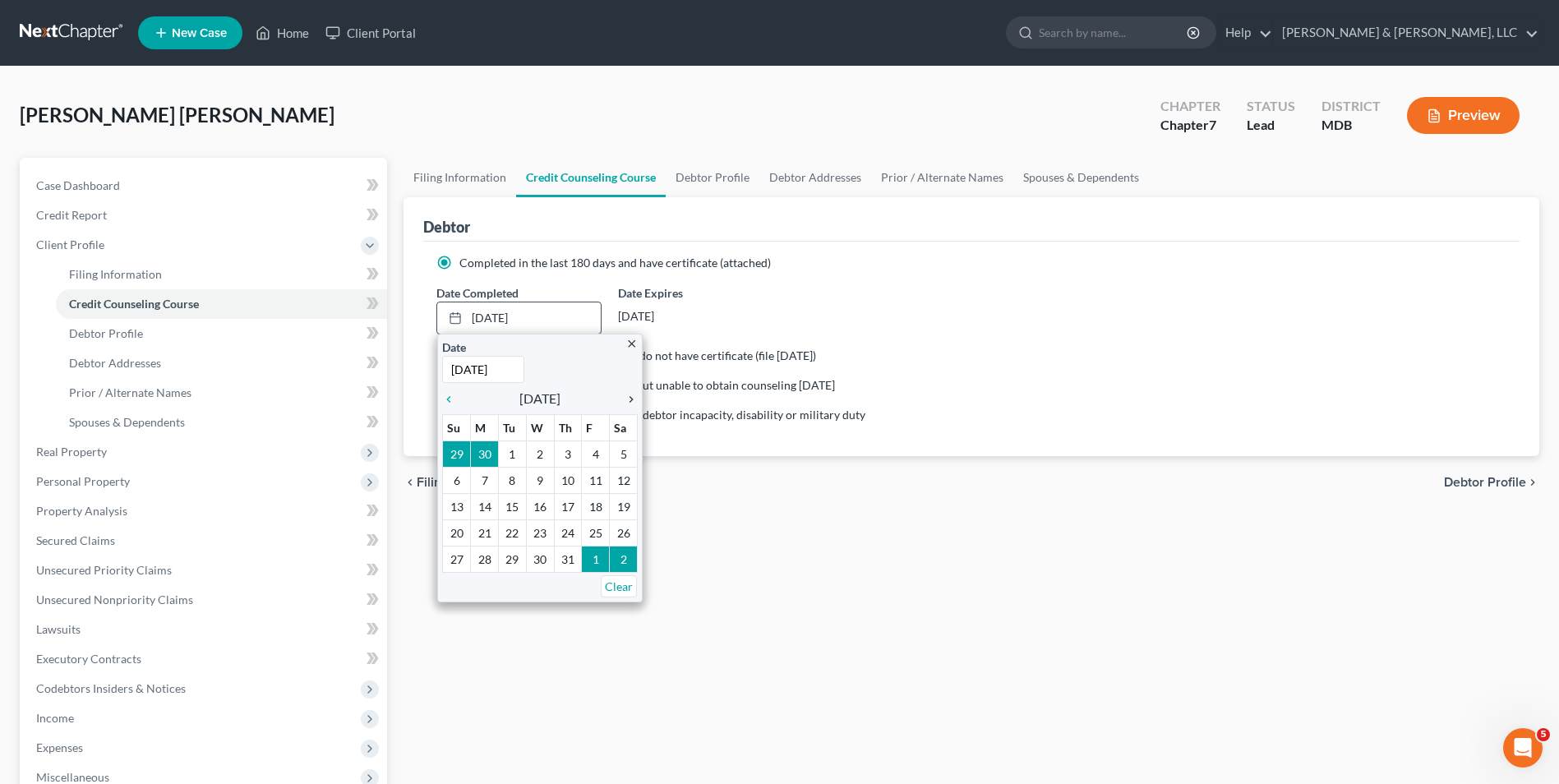
click at [627, 400] on icon "chevron_right" at bounding box center [626, 400] width 21 height 14
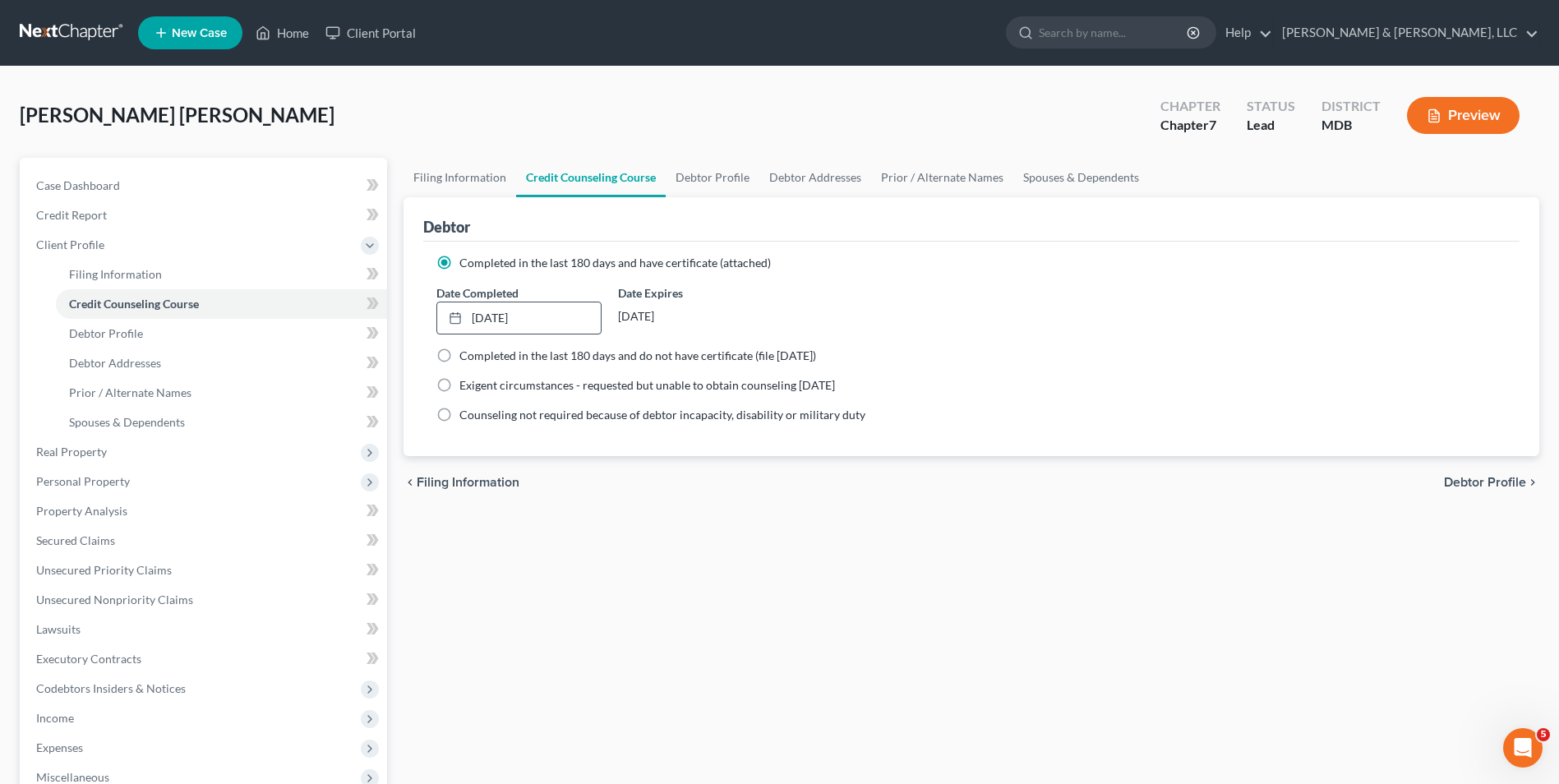
click at [1443, 485] on div "chevron_left Filing Information Debtor Profile chevron_right" at bounding box center [972, 482] width 1136 height 52
click at [1498, 483] on span "Debtor Profile" at bounding box center [1485, 482] width 82 height 14
select select "0"
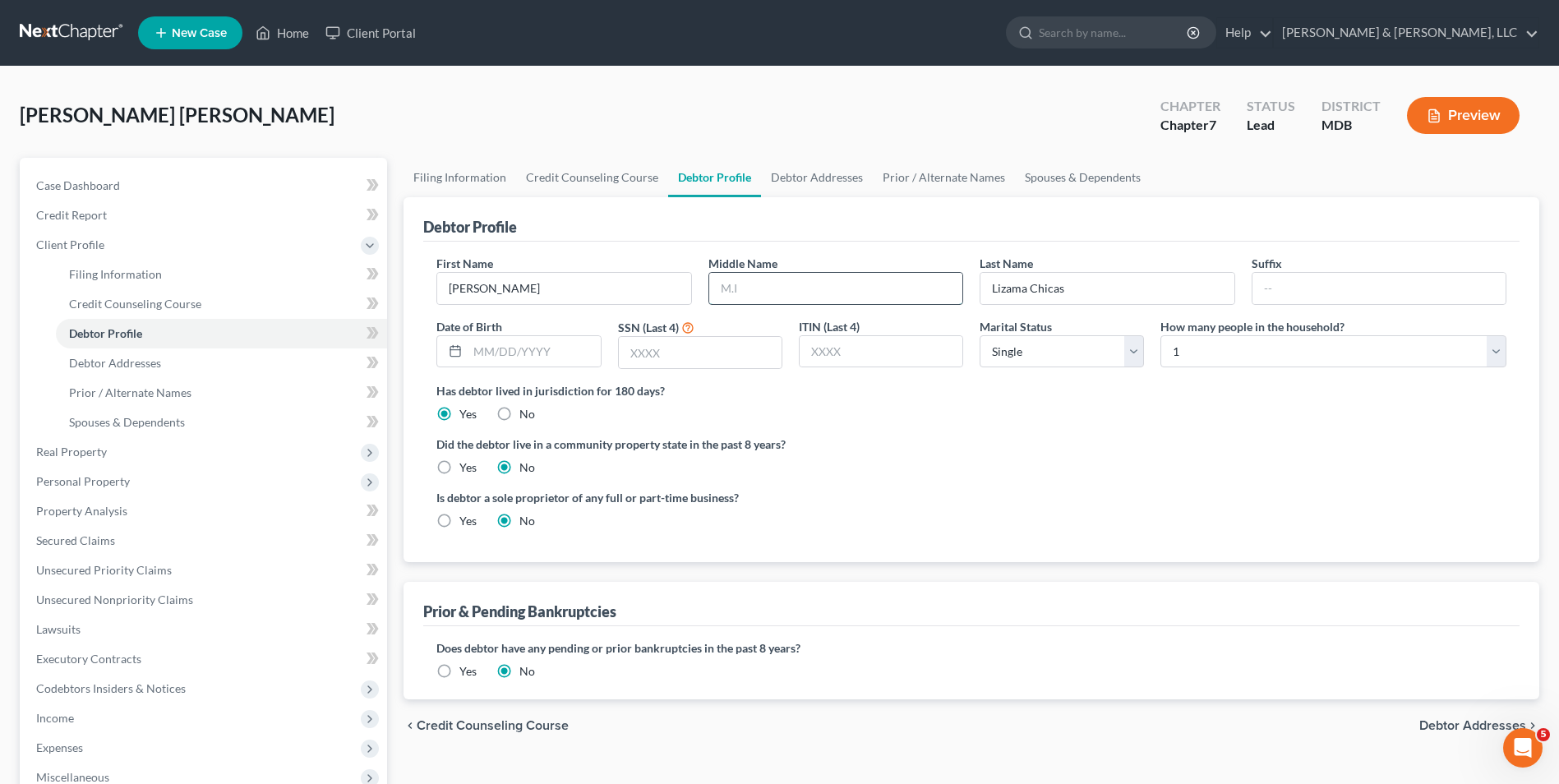
click at [777, 300] on input "text" at bounding box center [836, 288] width 253 height 31
type input "Osael"
click at [474, 354] on input "text" at bounding box center [533, 351] width 133 height 31
type input "[DATE]"
type input "2"
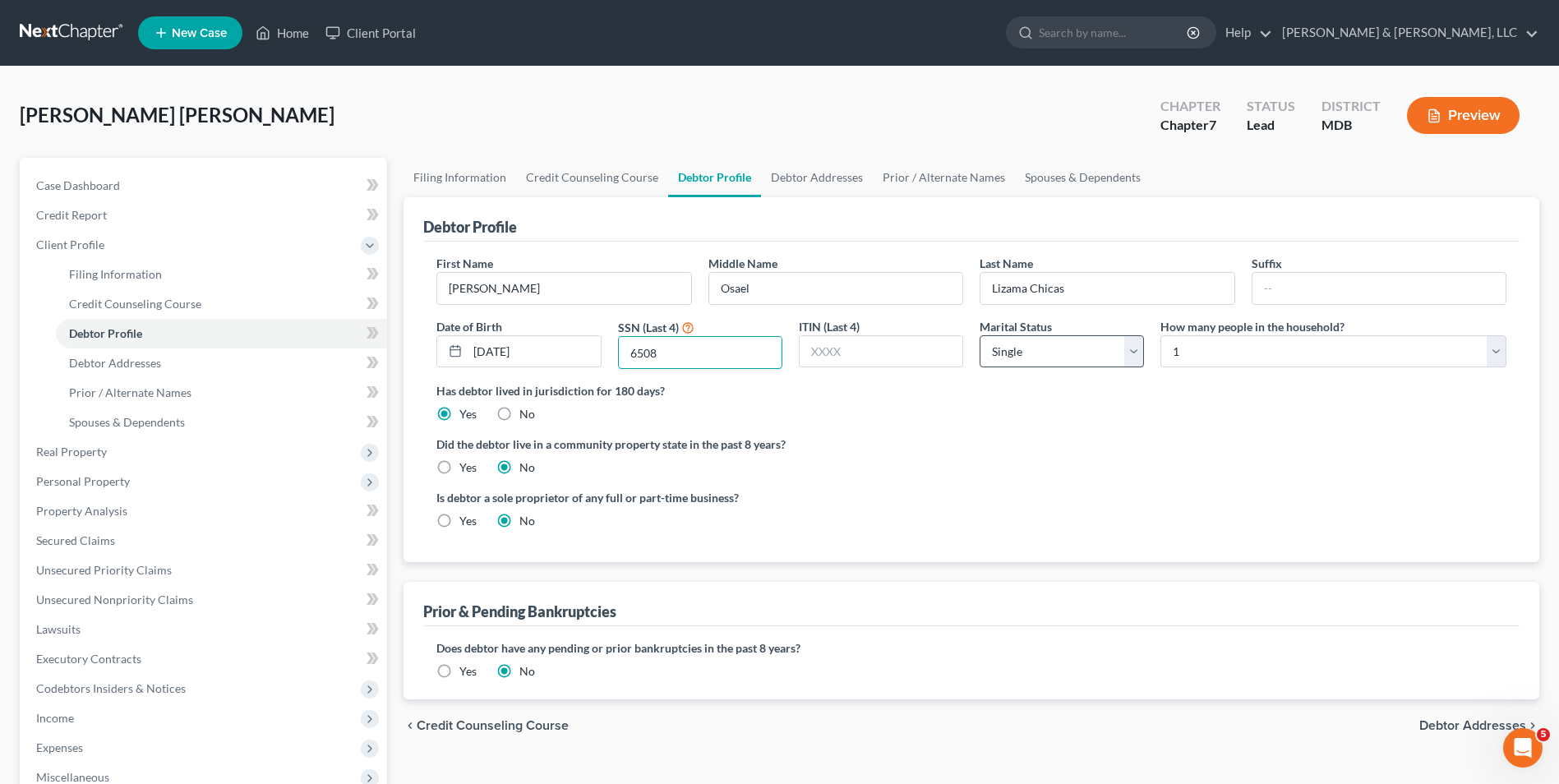
type input "6508"
click at [1128, 355] on select "Select Single Married Separated Divorced Widowed" at bounding box center [1061, 351] width 165 height 33
select select "1"
click at [979, 335] on select "Select Single Married Separated Divorced Widowed" at bounding box center [1061, 351] width 165 height 33
click at [1498, 351] on select "Select 1 2 3 4 5 6 7 8 9 10 11 12 13 14 15 16 17 18 19 20" at bounding box center [1333, 351] width 346 height 33
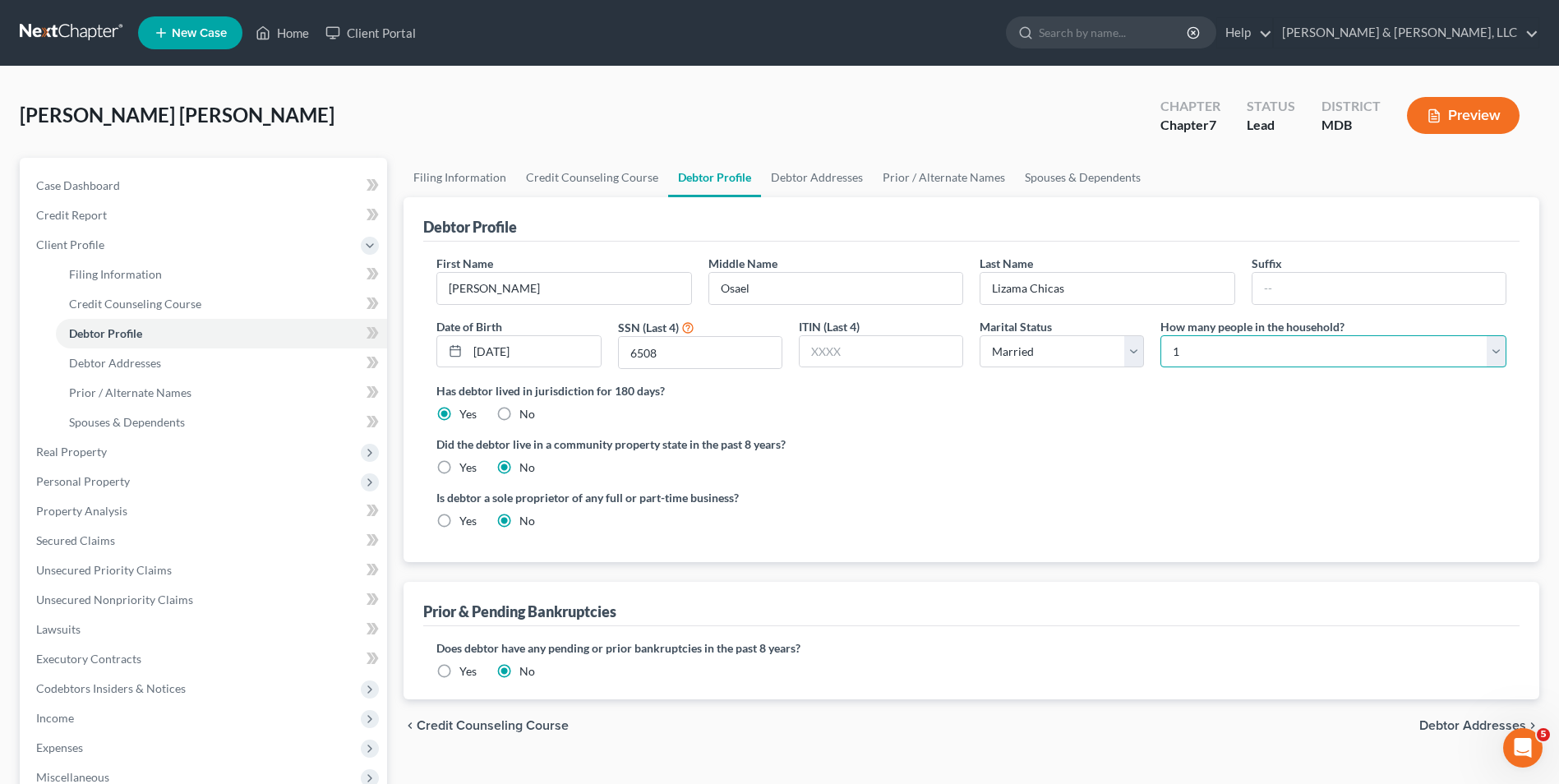
select select "3"
click at [1160, 335] on select "Select 1 2 3 4 5 6 7 8 9 10 11 12 13 14 15 16 17 18 19 20" at bounding box center [1333, 351] width 346 height 33
click at [1087, 456] on div "Did the debtor live in a community property state in the past 8 years? Yes No" at bounding box center [971, 455] width 1070 height 41
click at [804, 503] on label "Is debtor a sole proprietor of any full or part-time business?" at bounding box center [699, 498] width 526 height 17
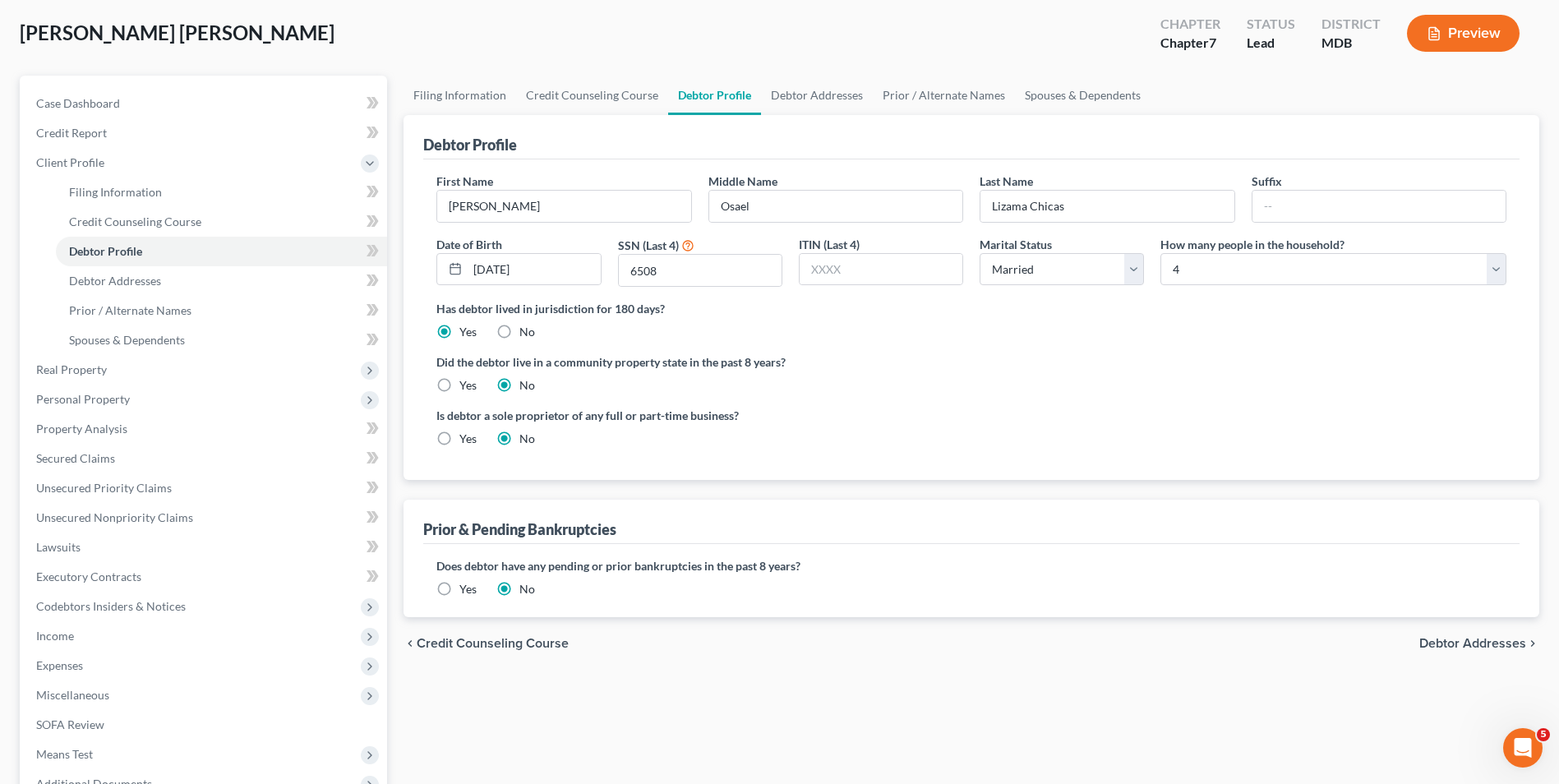
click at [1458, 629] on div "chevron_left Credit Counseling Course Debtor Addresses chevron_right" at bounding box center [972, 643] width 1136 height 52
click at [1458, 642] on span "Debtor Addresses" at bounding box center [1473, 644] width 106 height 14
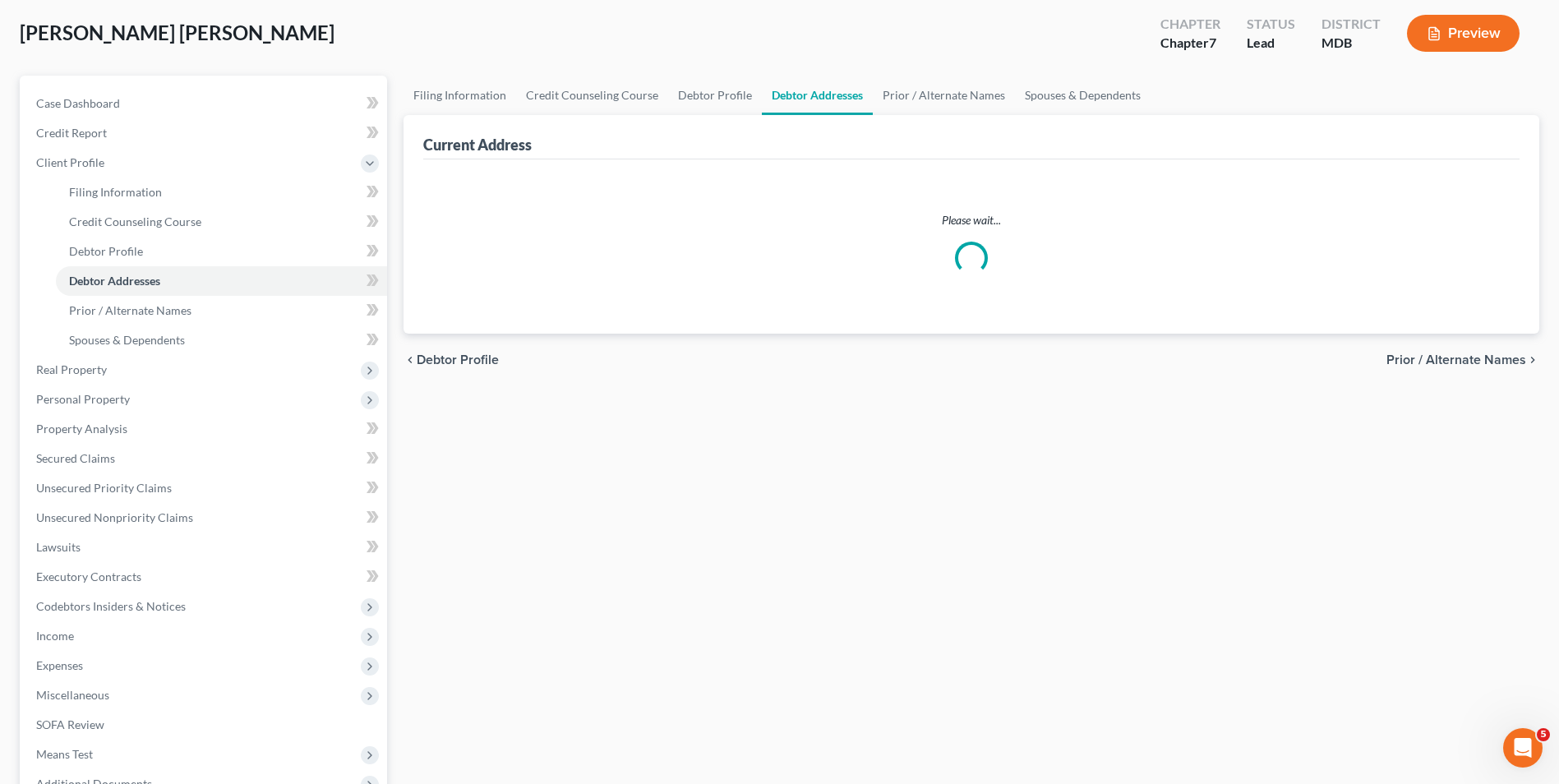
scroll to position [7, 0]
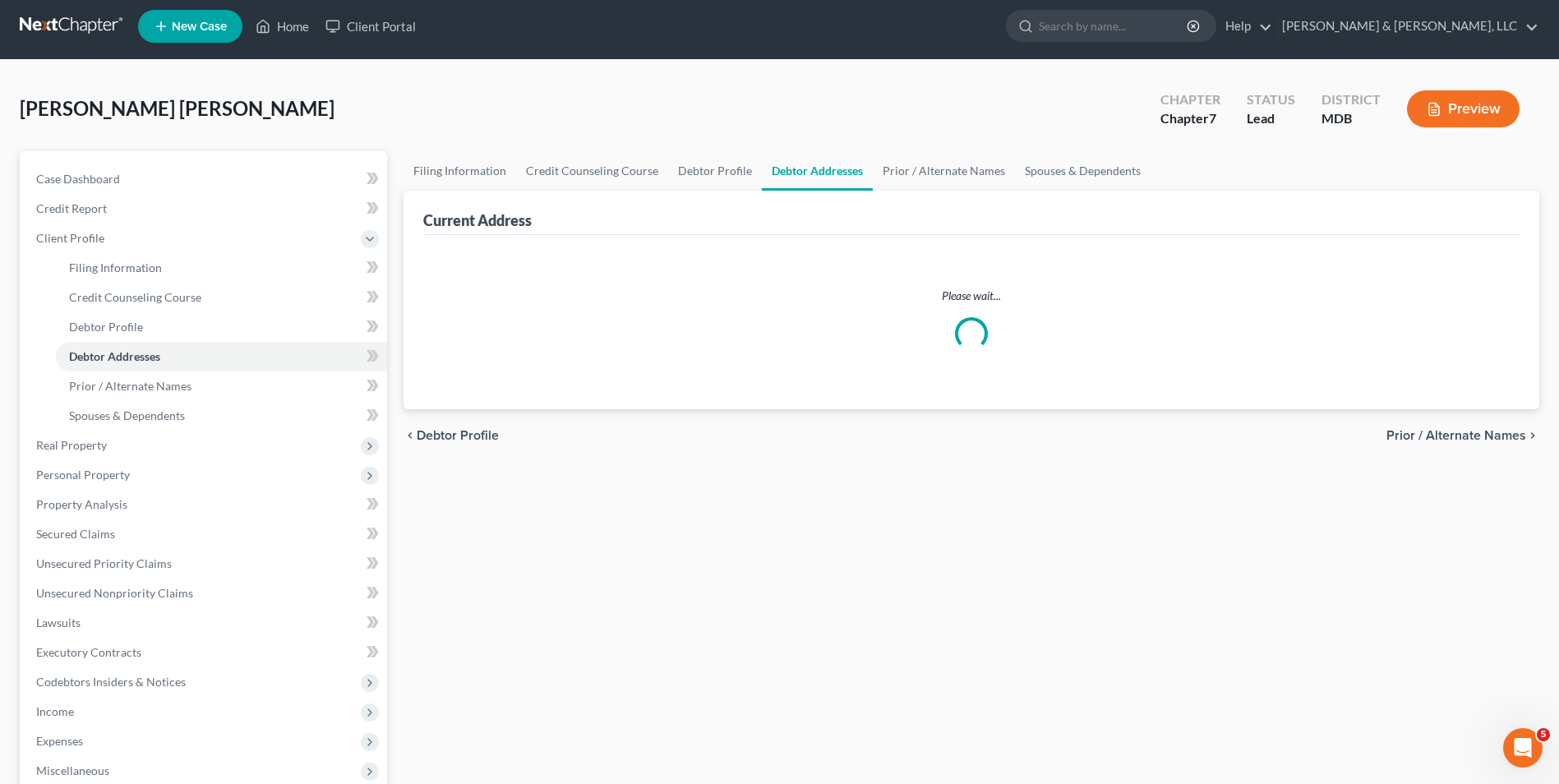
select select "0"
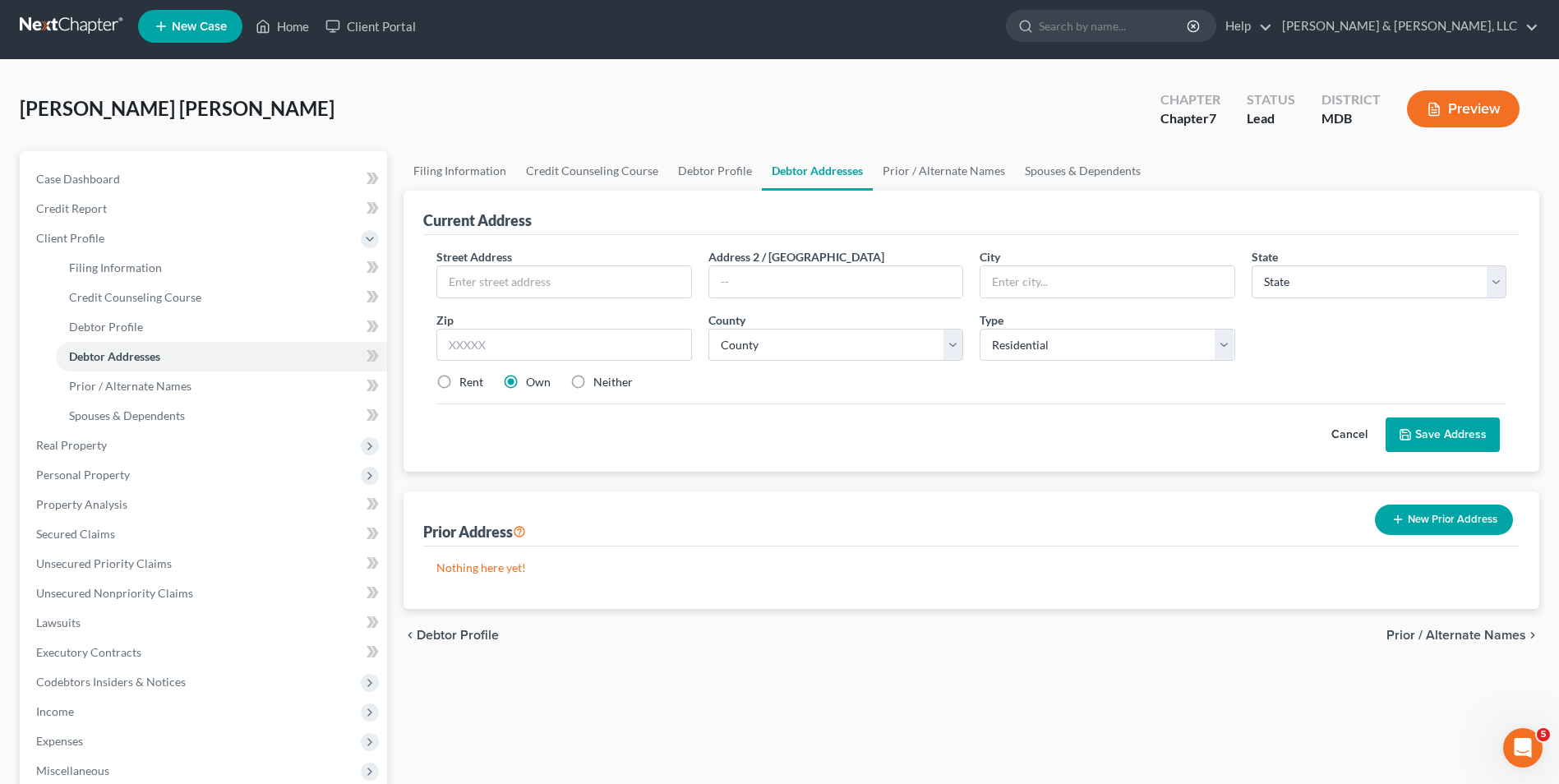
scroll to position [0, 0]
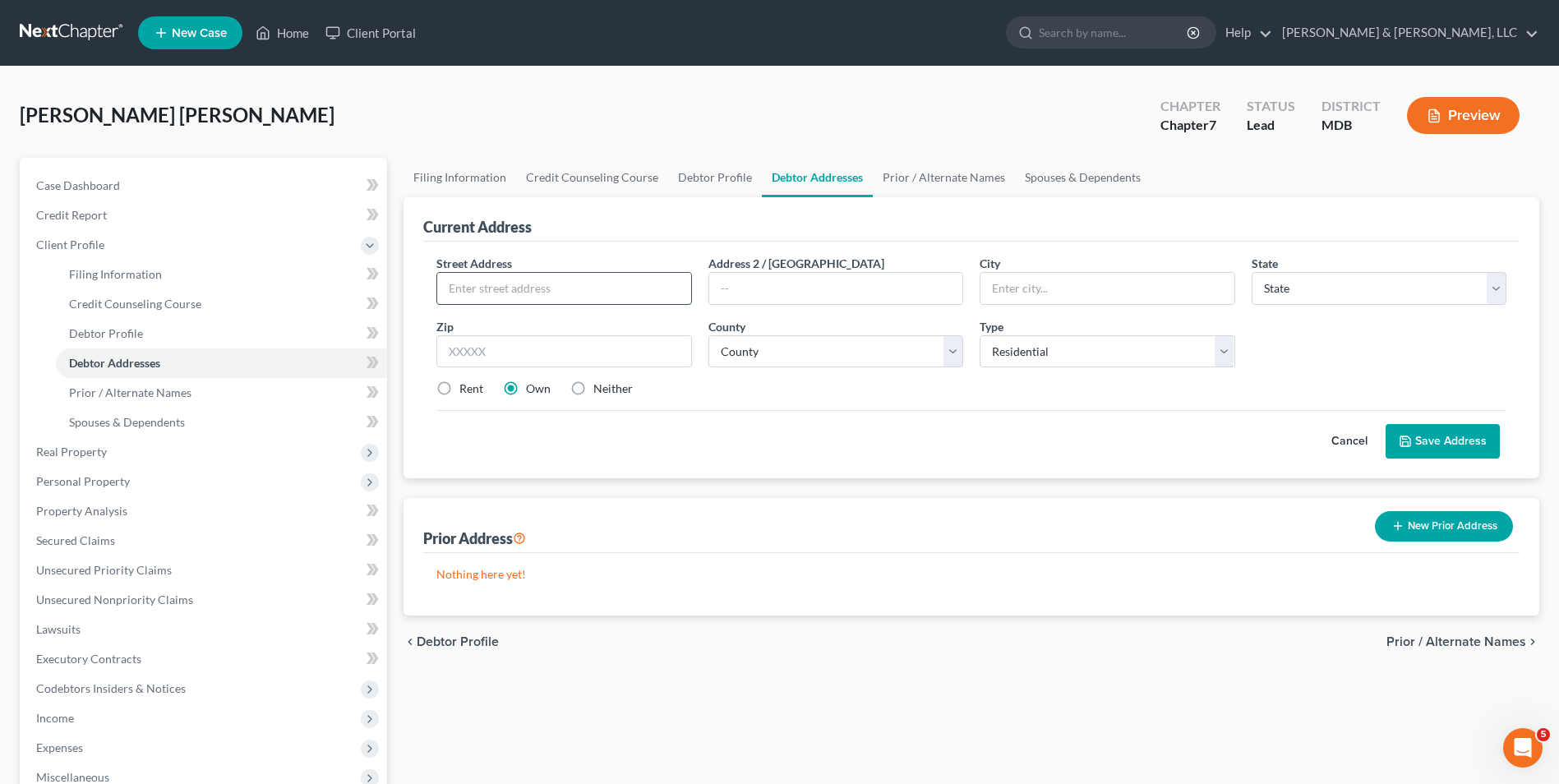
click at [533, 286] on input "text" at bounding box center [564, 288] width 253 height 31
type input "[STREET_ADDRESS]"
type input "[PERSON_NAME]"
click at [1500, 294] on select "State [US_STATE] AK AR AZ CA CO CT DE DC [GEOGRAPHIC_DATA] [GEOGRAPHIC_DATA] GU…" at bounding box center [1379, 288] width 255 height 33
select select "21"
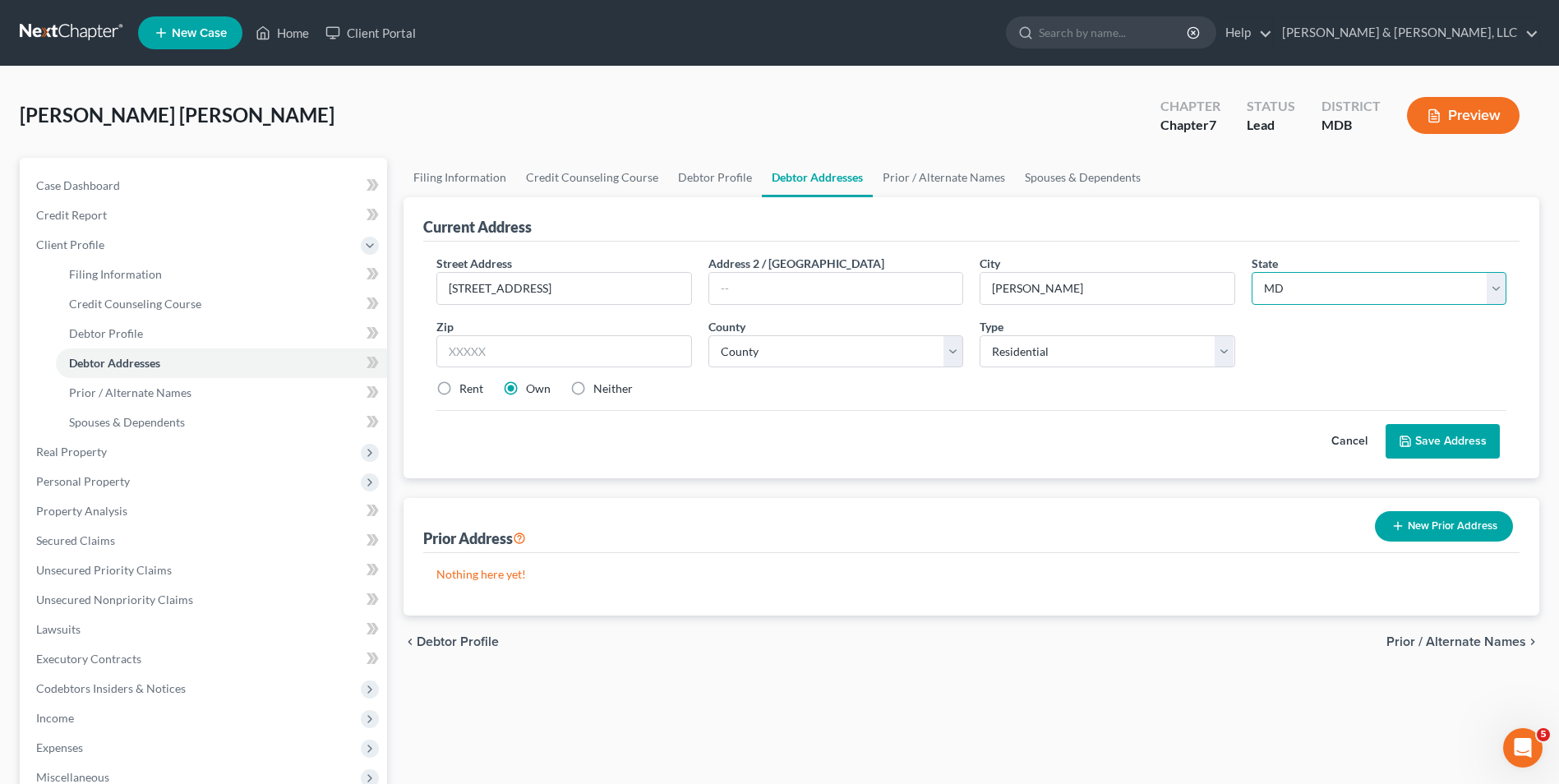
click at [1251, 272] on select "State [US_STATE] AK AR AZ CA CO CT DE DC [GEOGRAPHIC_DATA] [GEOGRAPHIC_DATA] GU…" at bounding box center [1379, 288] width 255 height 33
click at [439, 355] on input "text" at bounding box center [564, 351] width 255 height 33
type input "21703"
click at [956, 354] on select "County [GEOGRAPHIC_DATA] [GEOGRAPHIC_DATA] [GEOGRAPHIC_DATA] [GEOGRAPHIC_DATA] …" at bounding box center [836, 351] width 255 height 33
select select "10"
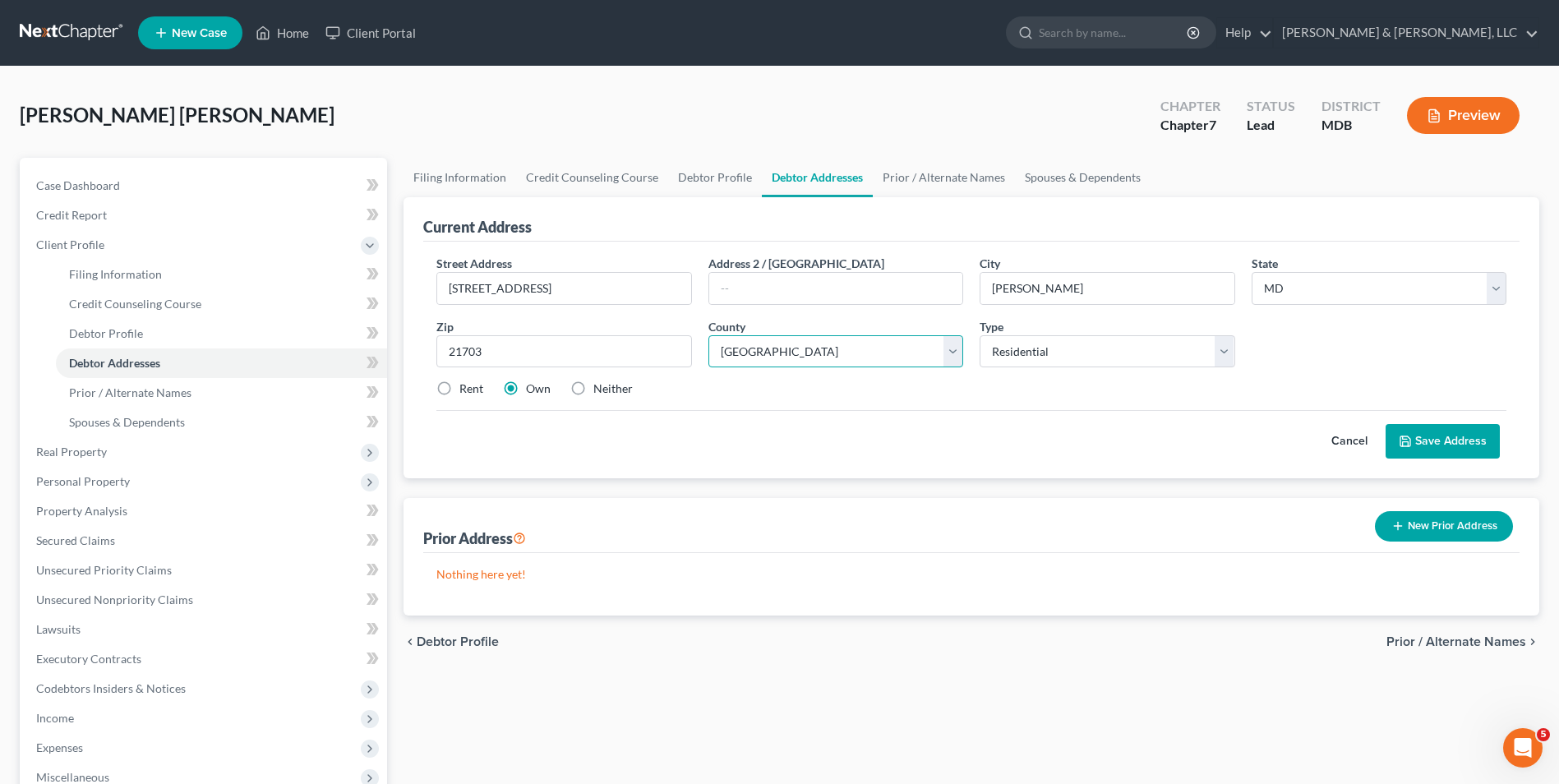
click at [708, 335] on select "County [GEOGRAPHIC_DATA] [GEOGRAPHIC_DATA] [GEOGRAPHIC_DATA] [GEOGRAPHIC_DATA] …" at bounding box center [836, 351] width 255 height 33
click at [1442, 441] on button "Save Address" at bounding box center [1442, 441] width 114 height 35
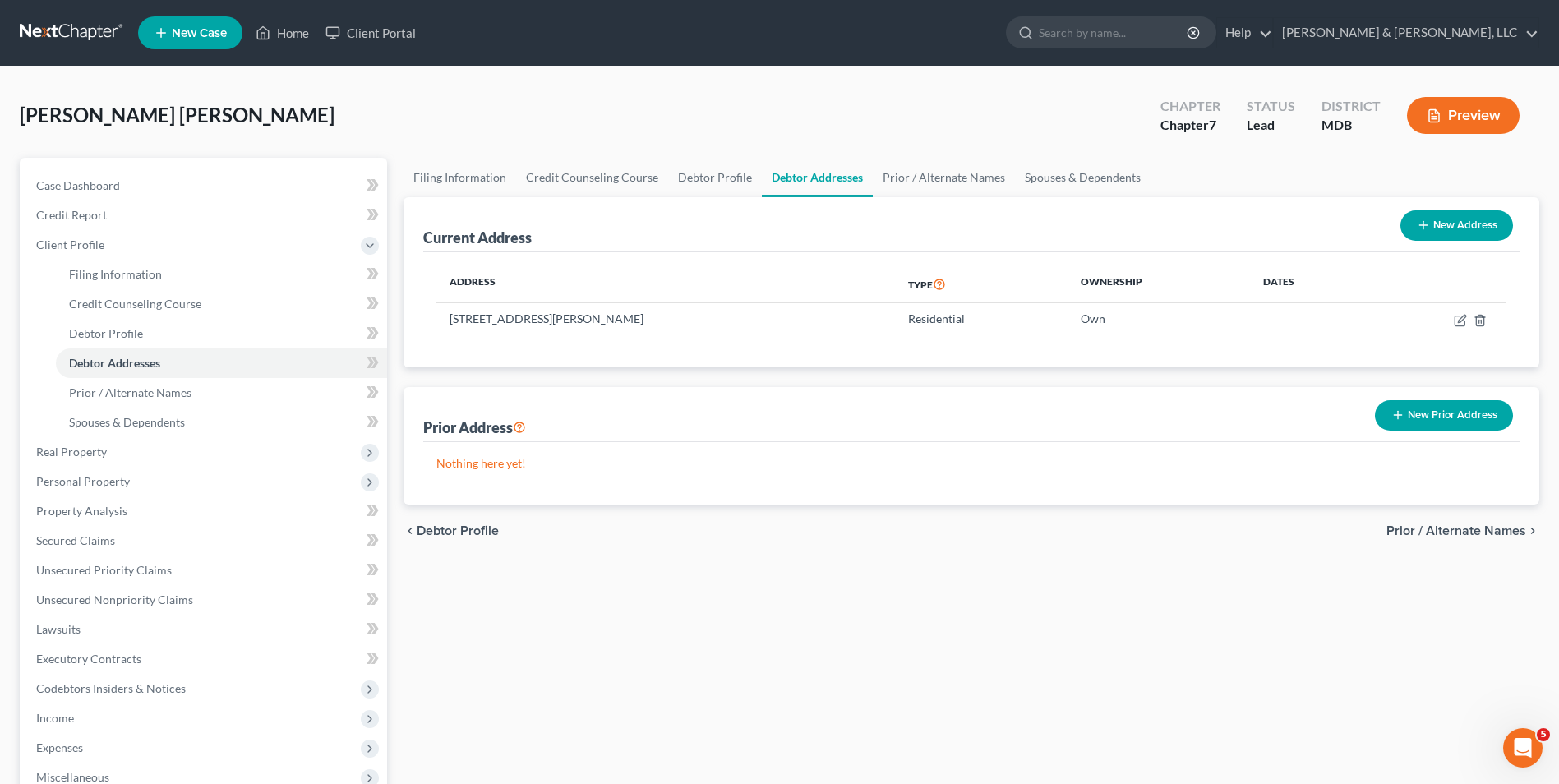
click at [1424, 527] on span "Prior / Alternate Names" at bounding box center [1456, 531] width 139 height 14
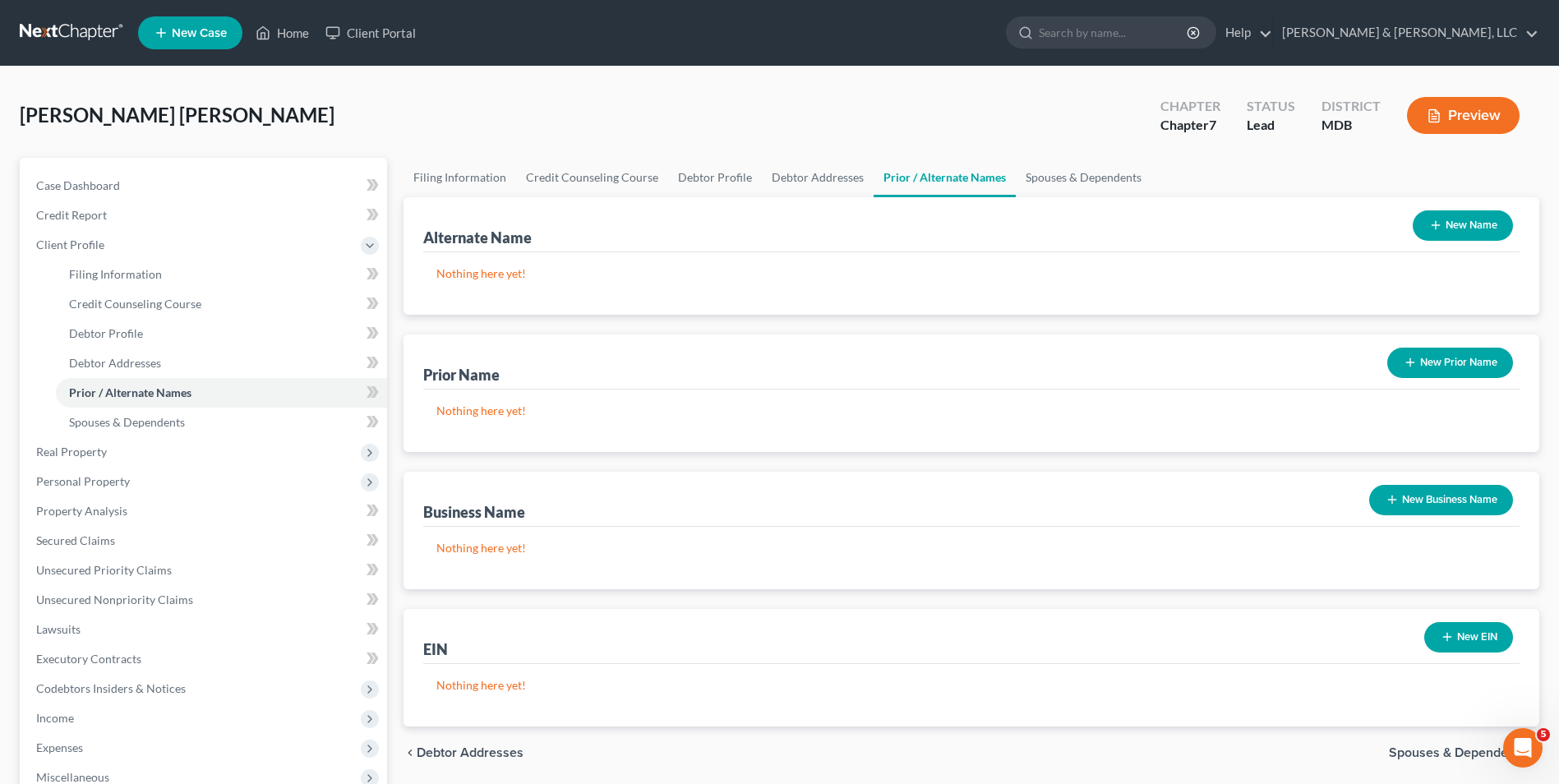
drag, startPoint x: 1444, startPoint y: 228, endPoint x: 1112, endPoint y: 215, distance: 332.3
click at [1427, 231] on button "New Name" at bounding box center [1463, 226] width 101 height 30
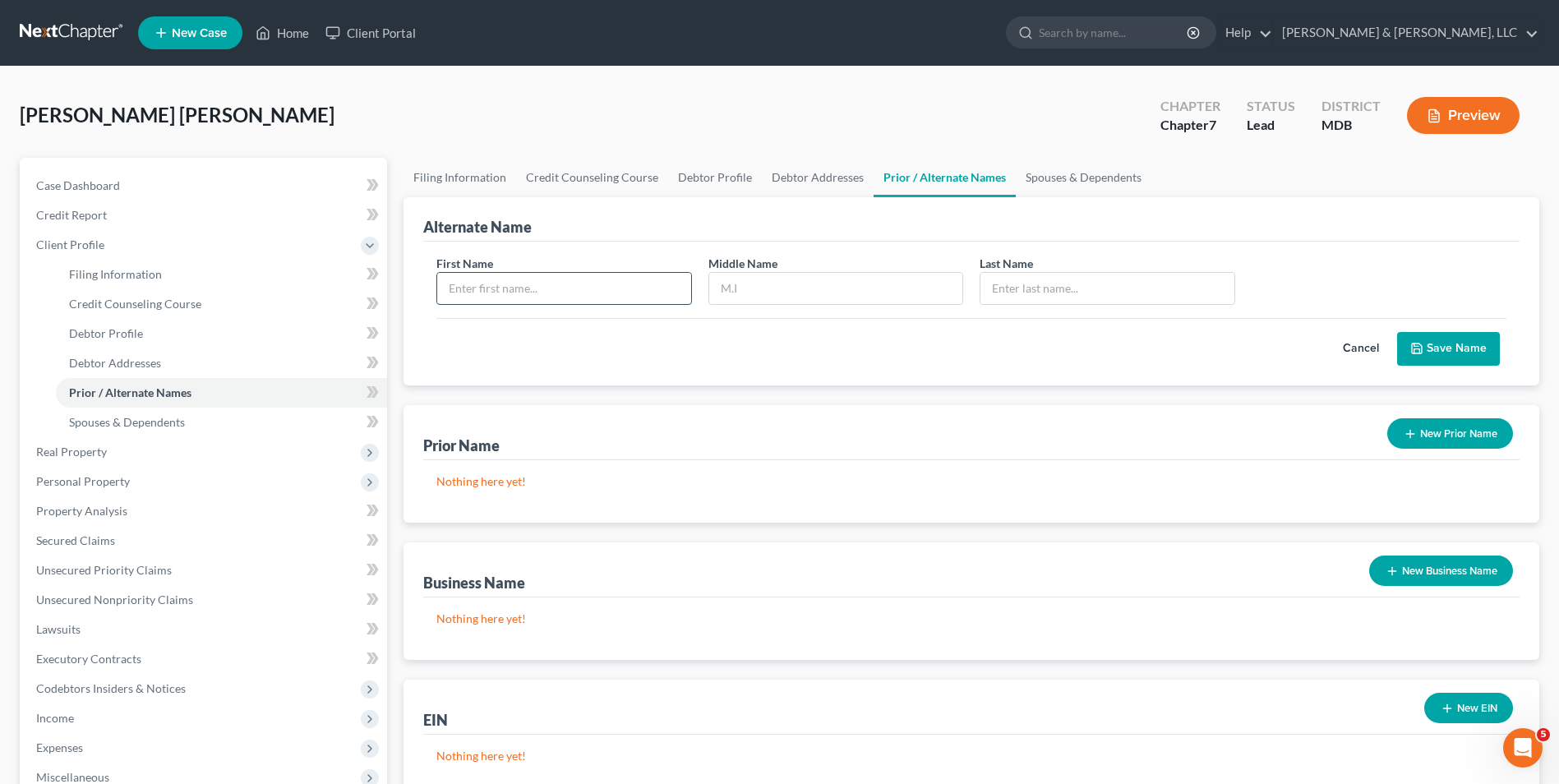
click at [583, 280] on input "text" at bounding box center [564, 288] width 253 height 31
type input "[PERSON_NAME]"
type input "Chicas"
click at [1417, 343] on icon "submit" at bounding box center [1417, 349] width 14 height 14
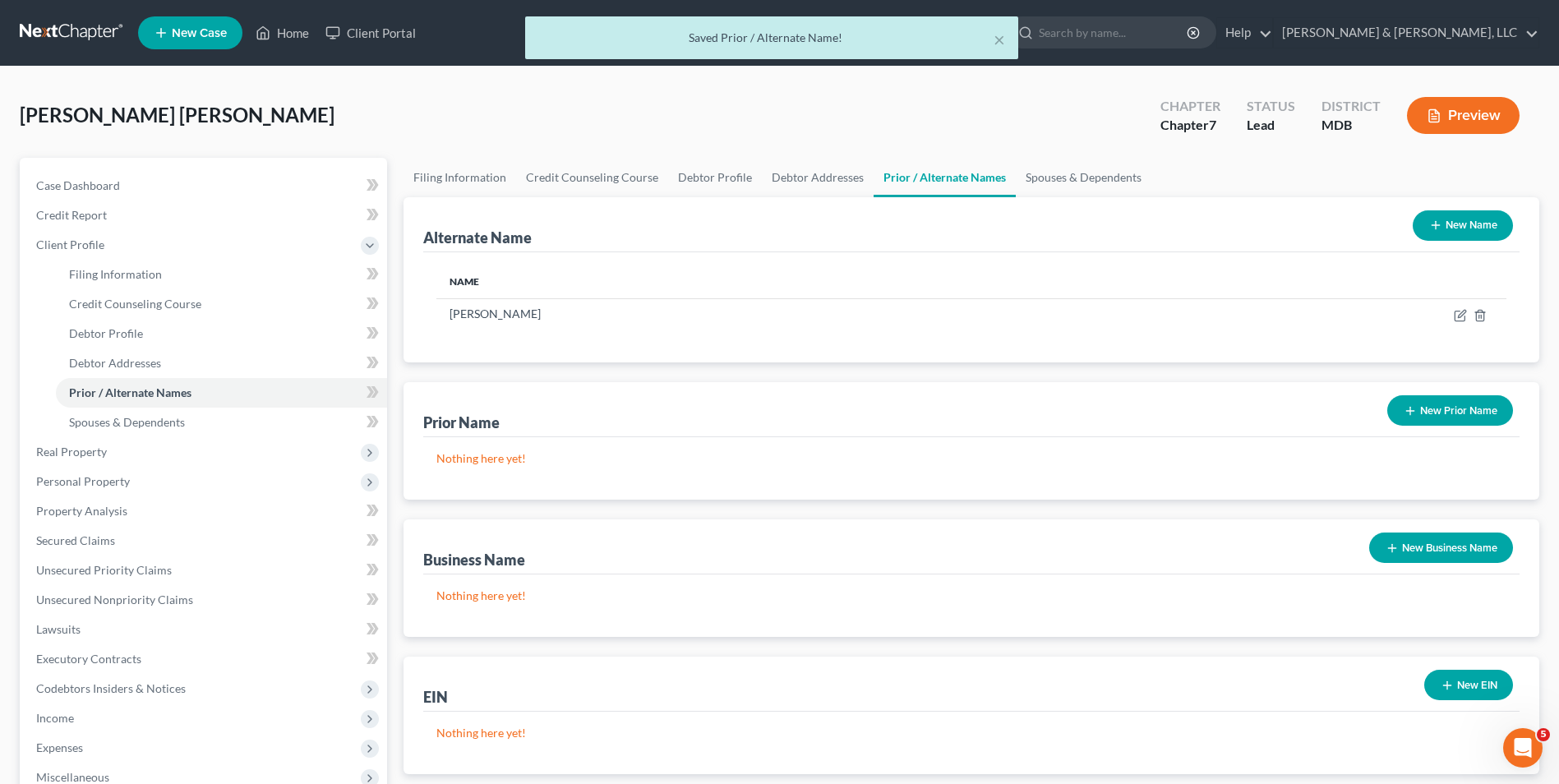
drag, startPoint x: 1452, startPoint y: 226, endPoint x: 1071, endPoint y: 231, distance: 381.0
click at [1444, 226] on button "New Name" at bounding box center [1463, 226] width 101 height 30
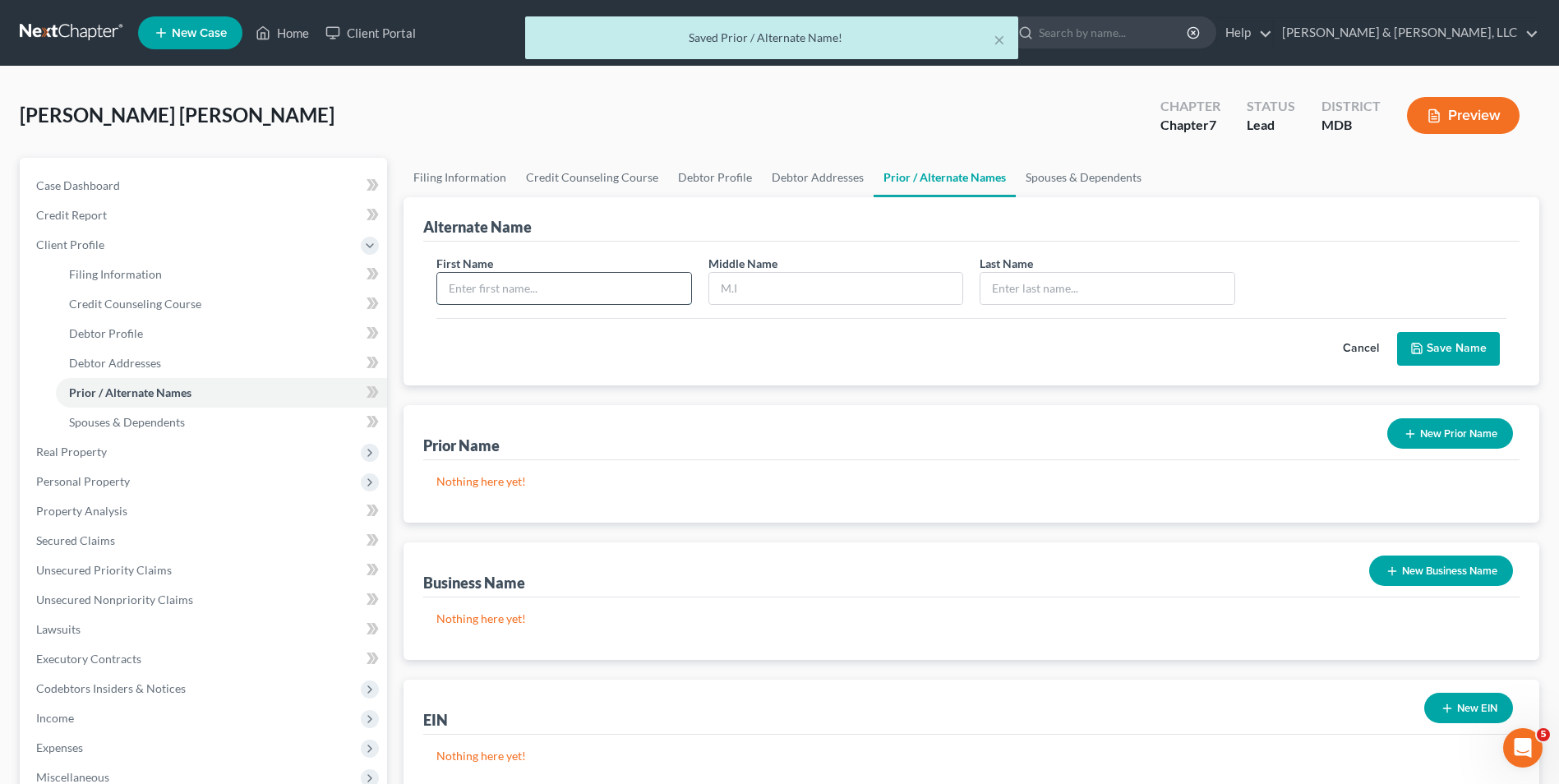
click at [535, 281] on input "text" at bounding box center [564, 288] width 253 height 31
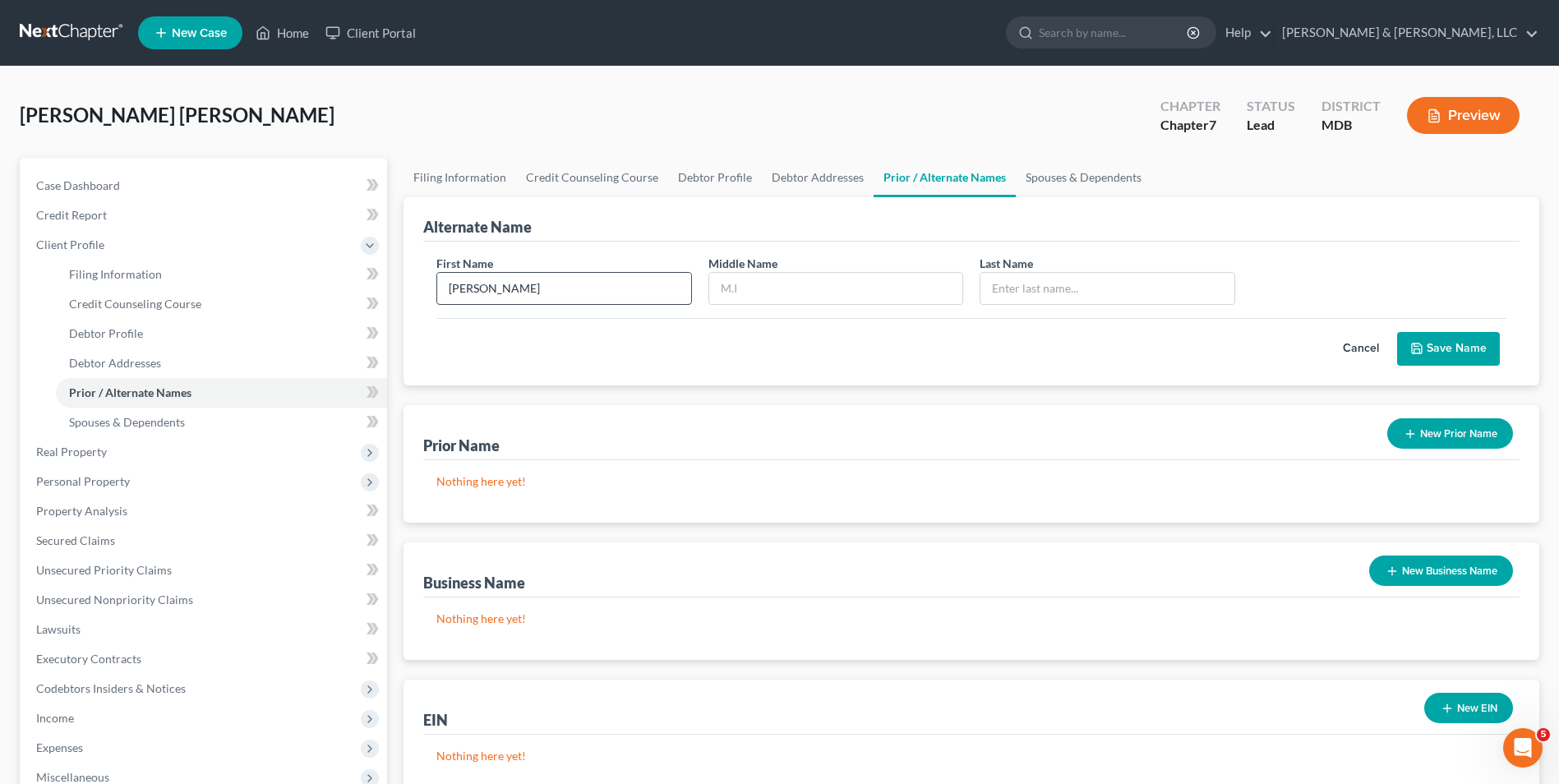
type input "[PERSON_NAME]"
type input "Osael"
type input "[PERSON_NAME]"
click at [1444, 348] on button "Save Name" at bounding box center [1448, 349] width 103 height 35
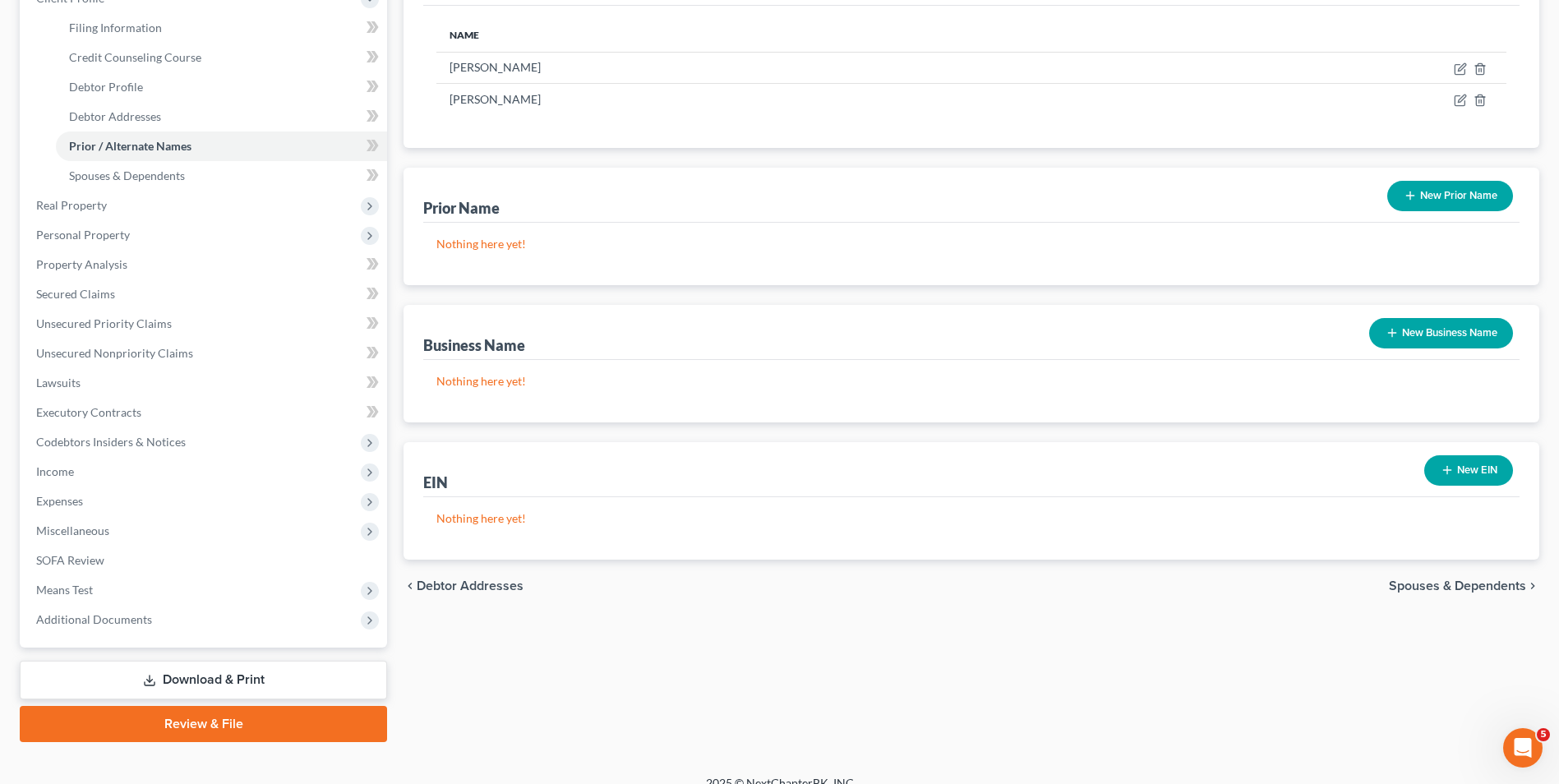
scroll to position [267, 0]
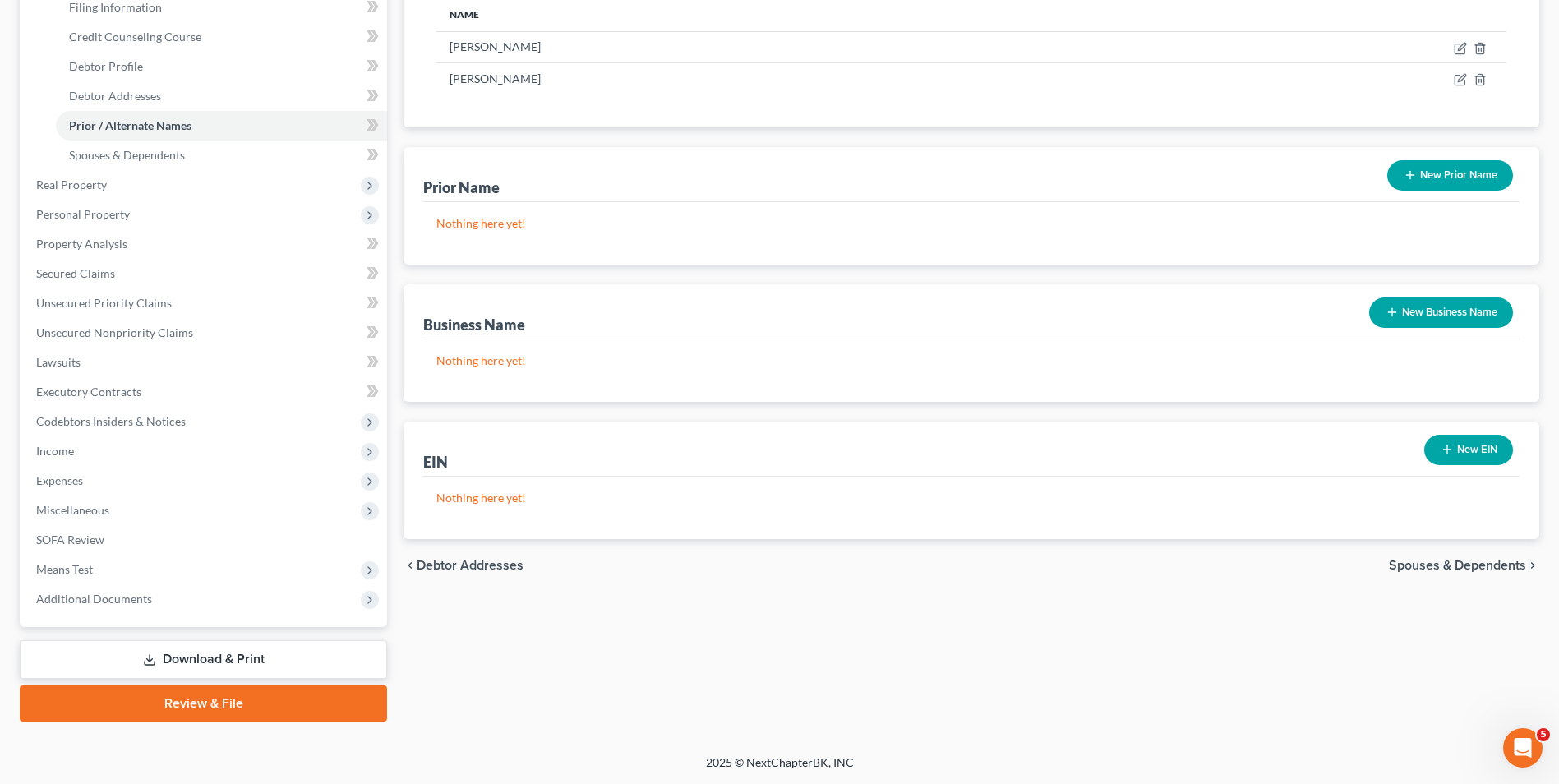
click at [1465, 560] on span "Spouses & Dependents" at bounding box center [1458, 565] width 137 height 14
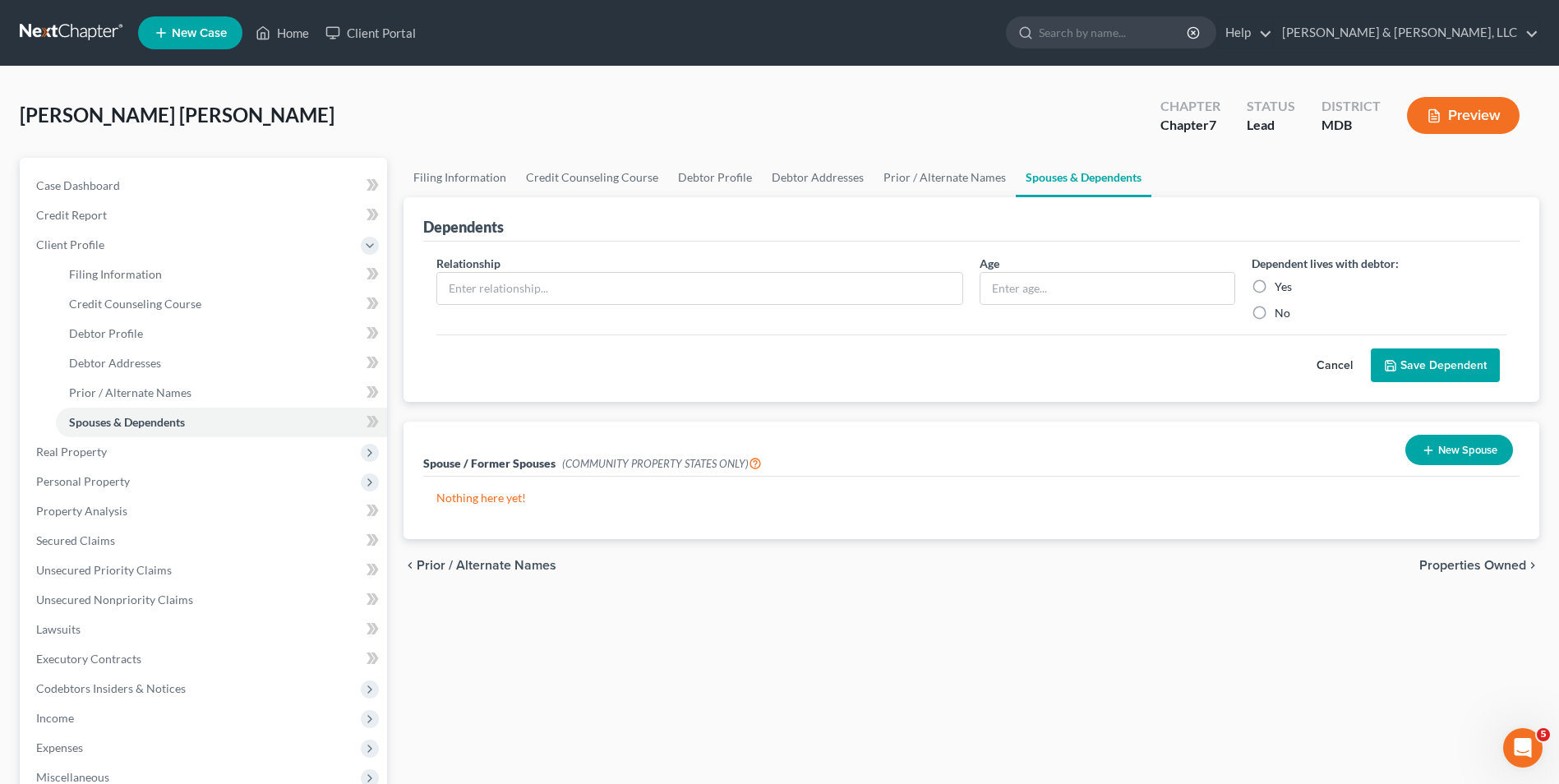
scroll to position [267, 0]
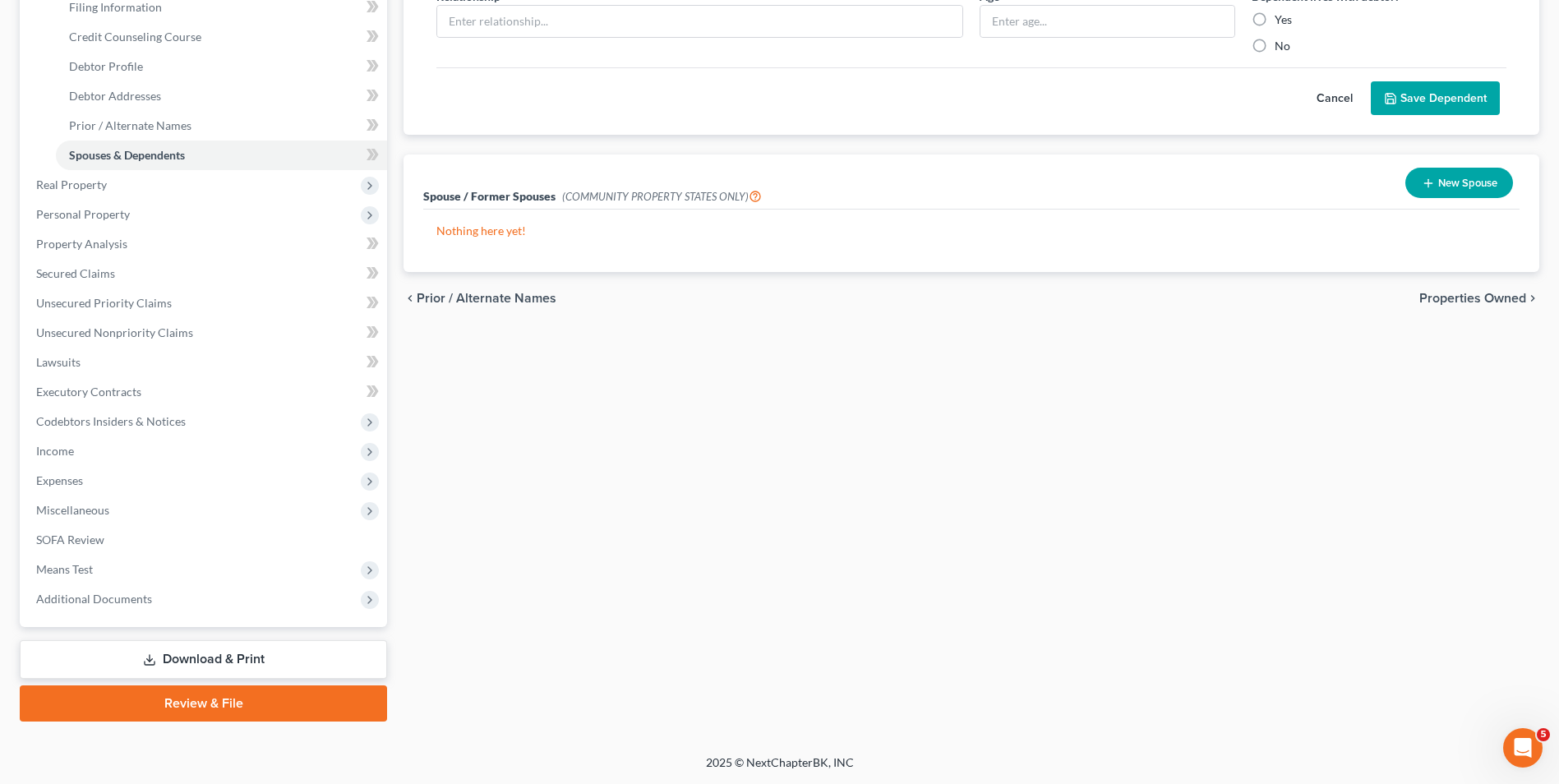
drag, startPoint x: 153, startPoint y: 652, endPoint x: 195, endPoint y: 642, distance: 43.2
click at [153, 655] on icon at bounding box center [150, 660] width 14 height 14
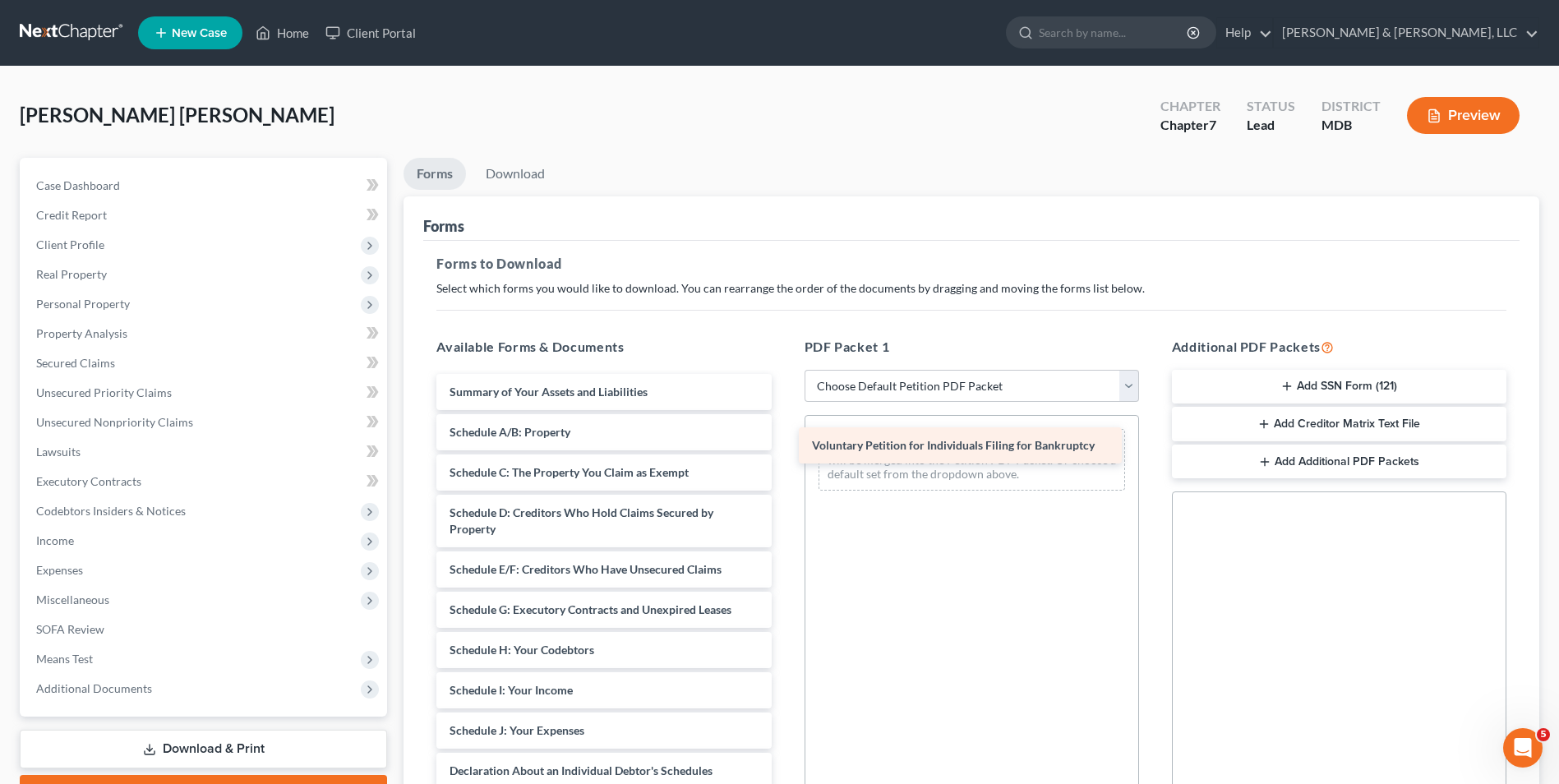
drag, startPoint x: 649, startPoint y: 396, endPoint x: 1015, endPoint y: 447, distance: 369.5
click at [784, 447] on div "Voluntary Petition for Individuals Filing for Bankruptcy Voluntary Petition for…" at bounding box center [603, 755] width 361 height 763
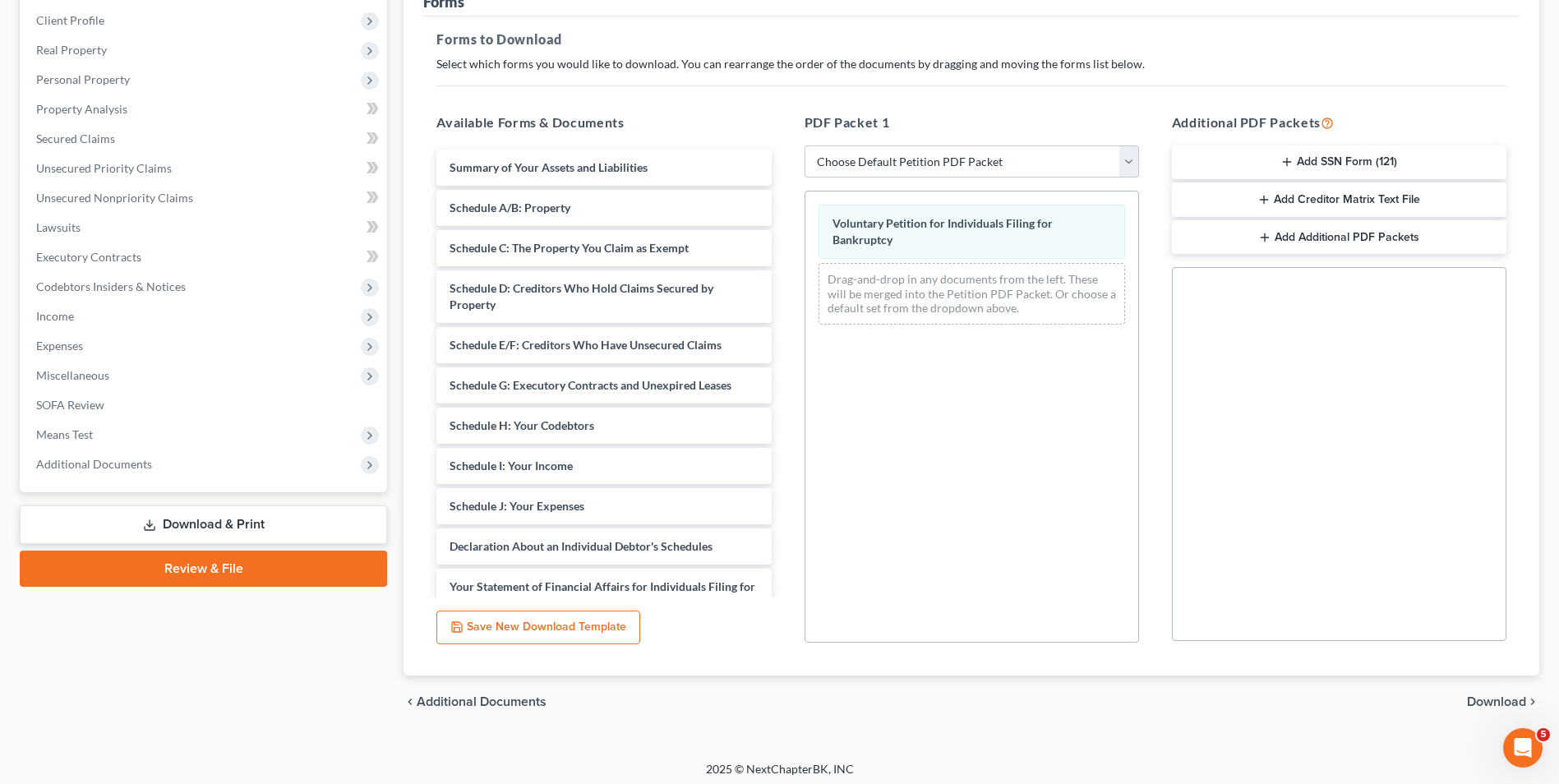
scroll to position [231, 0]
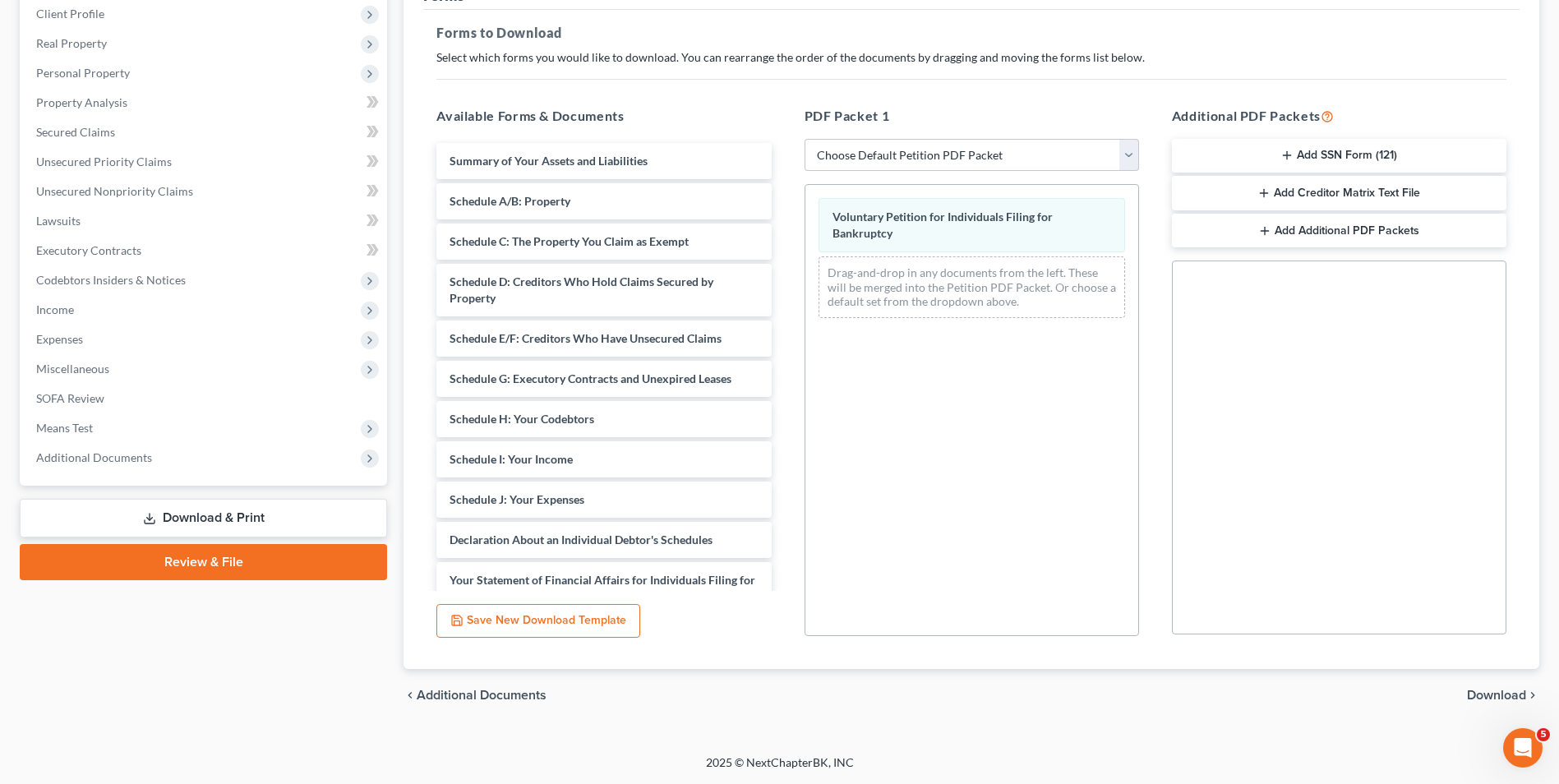
click at [1312, 156] on button "Add SSN Form (121)" at bounding box center [1339, 155] width 335 height 35
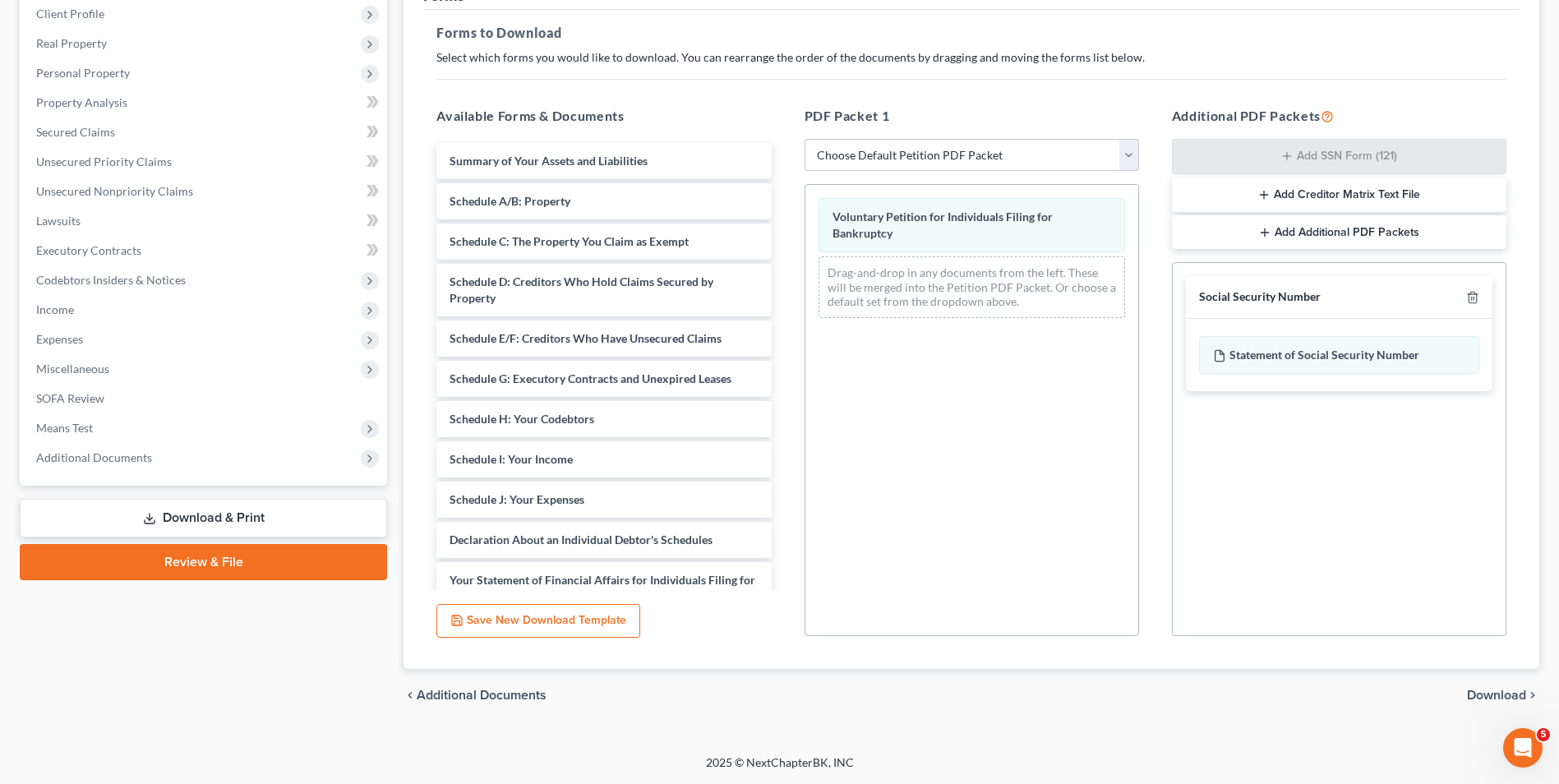
click at [1481, 694] on span "Download" at bounding box center [1496, 695] width 59 height 14
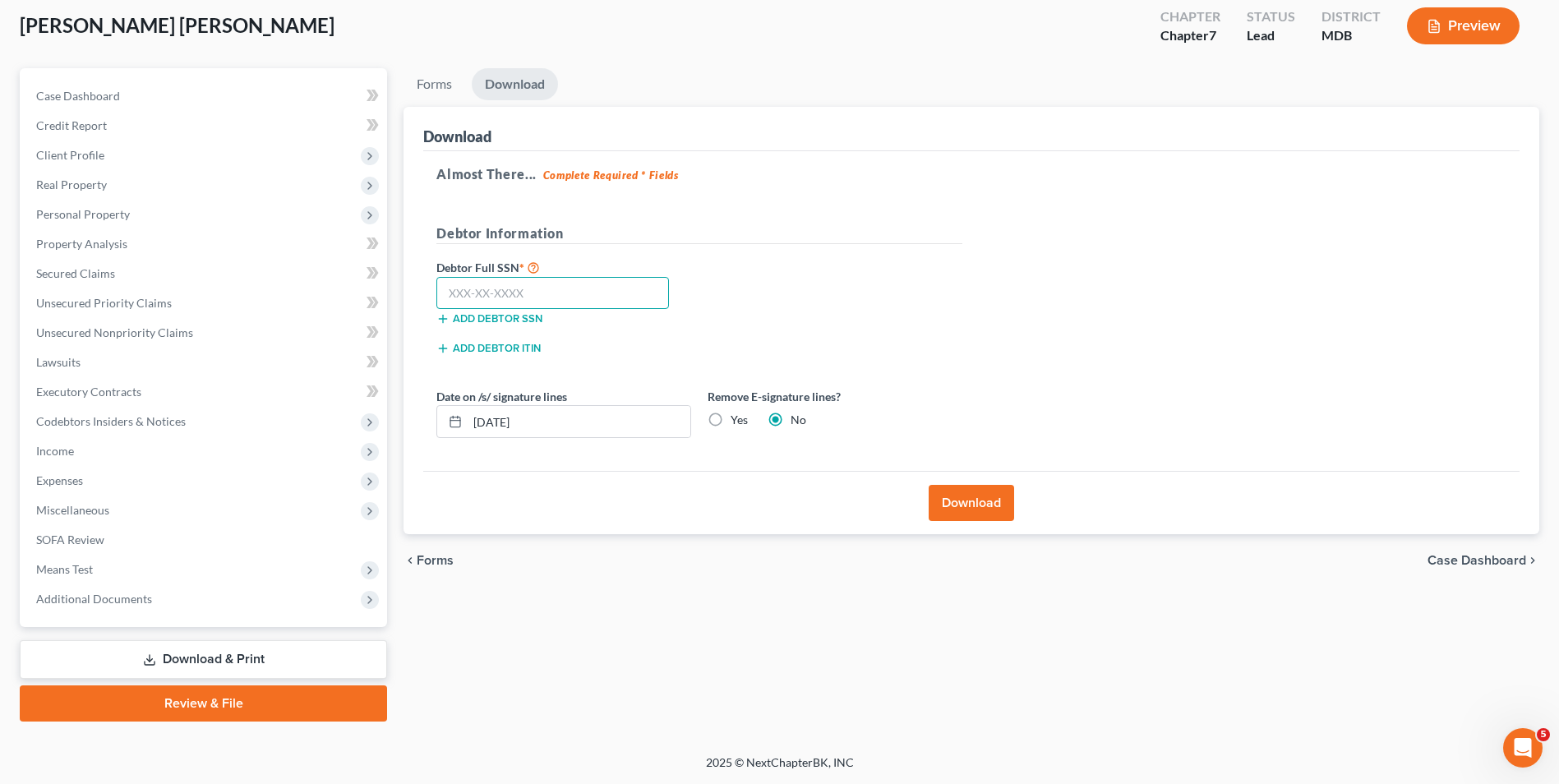
click at [442, 303] on input "text" at bounding box center [552, 293] width 232 height 33
type input "216-35-6508"
click at [731, 419] on label "Yes" at bounding box center [739, 419] width 17 height 16
click at [737, 419] on input "Yes" at bounding box center [742, 416] width 11 height 11
radio input "true"
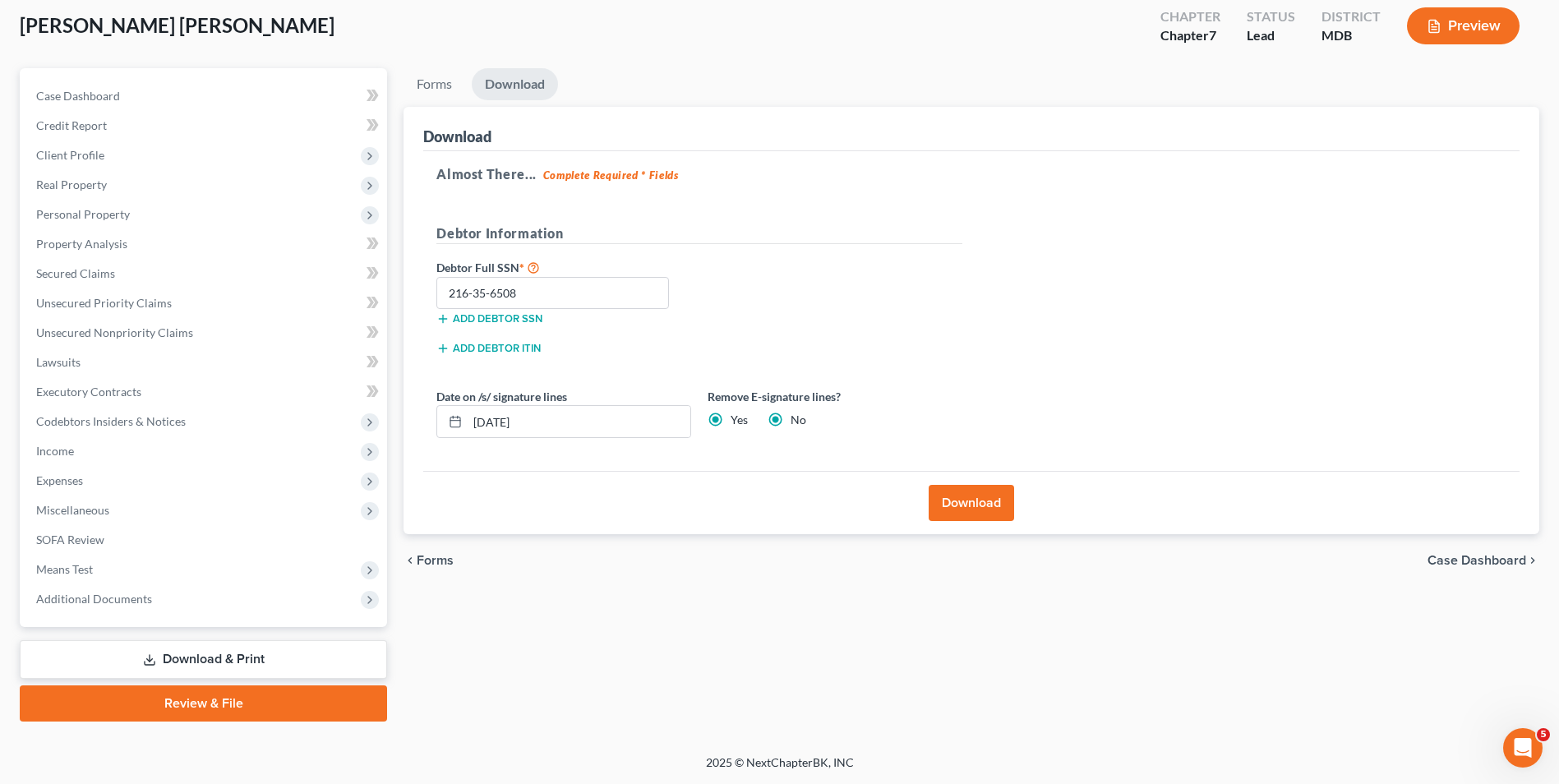
radio input "false"
click at [950, 494] on button "Download" at bounding box center [971, 503] width 85 height 36
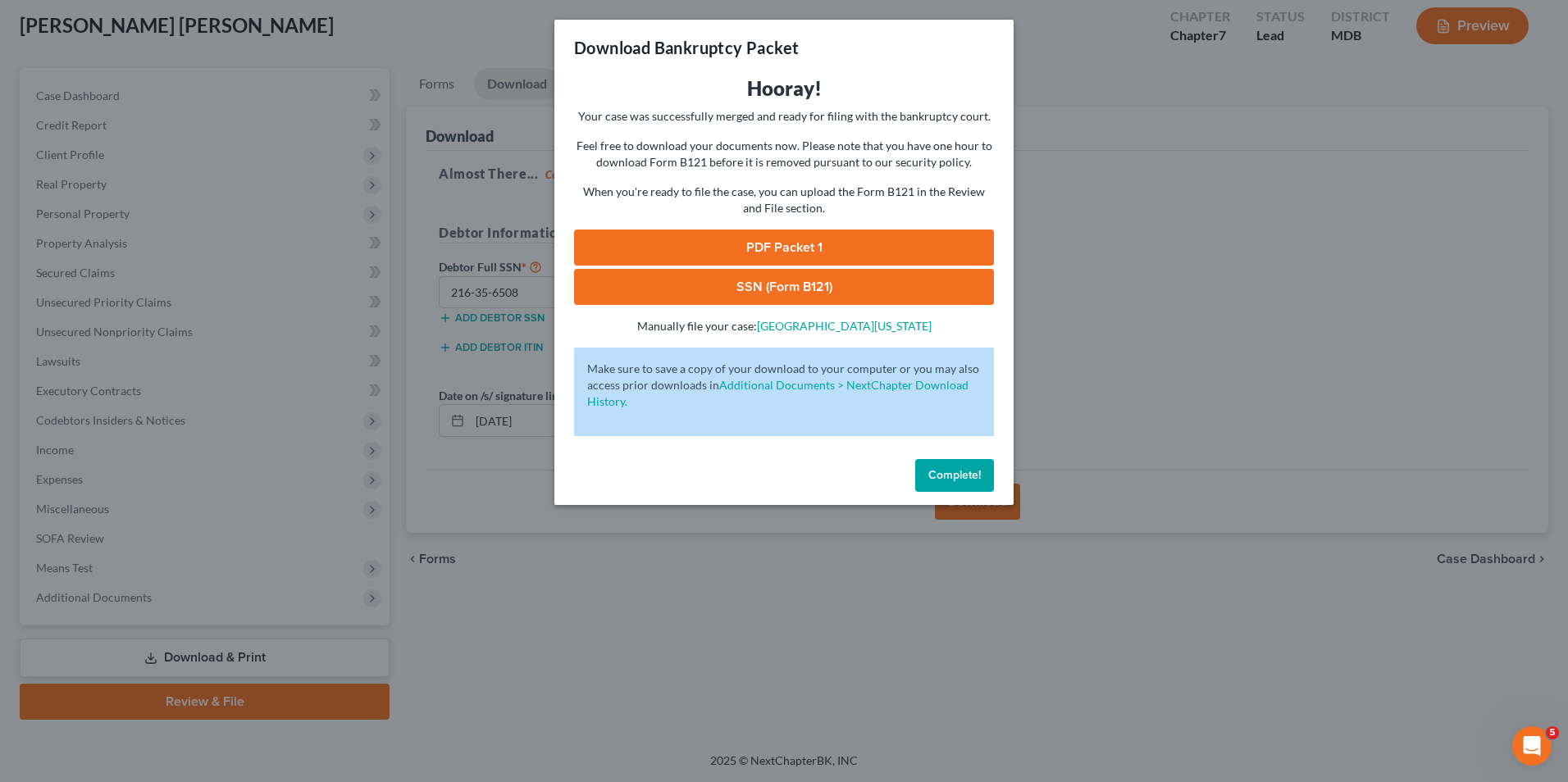
click at [824, 234] on link "PDF Packet 1" at bounding box center [784, 247] width 420 height 36
click at [776, 279] on link "SSN (Form B121)" at bounding box center [784, 287] width 420 height 36
